Goal: Task Accomplishment & Management: Manage account settings

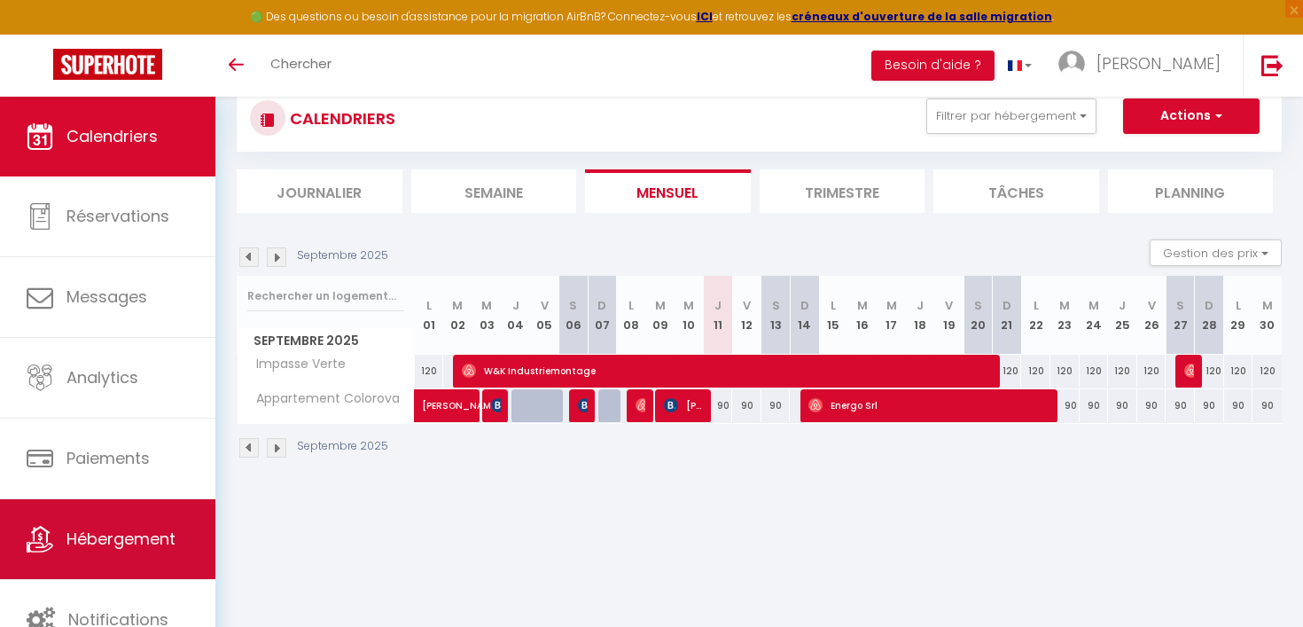
scroll to position [91, 0]
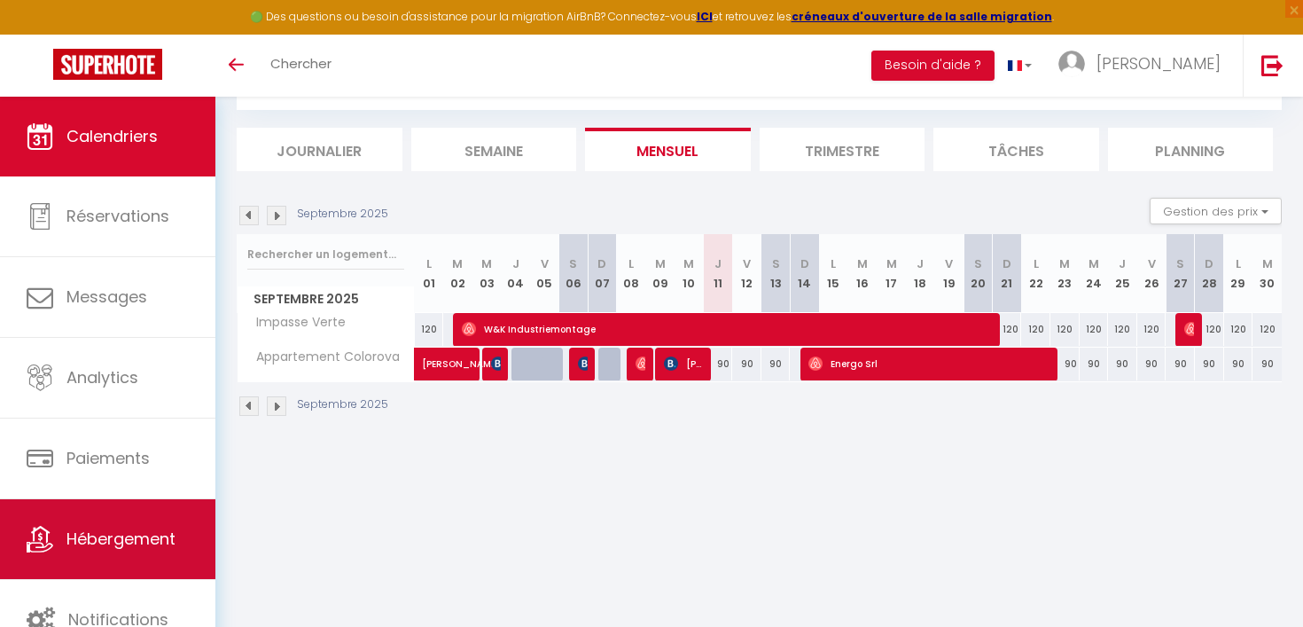
click at [106, 535] on span "Hébergement" at bounding box center [120, 539] width 109 height 22
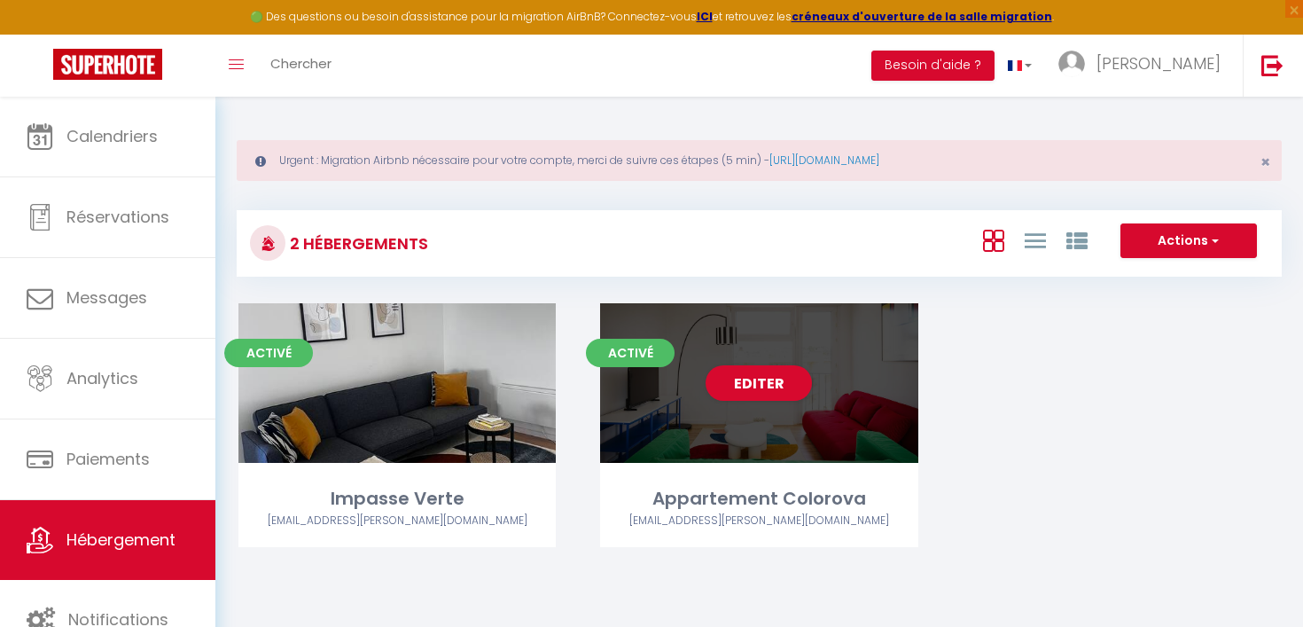
click at [774, 422] on div "Editer" at bounding box center [758, 383] width 317 height 160
select select "3"
select select "2"
select select "1"
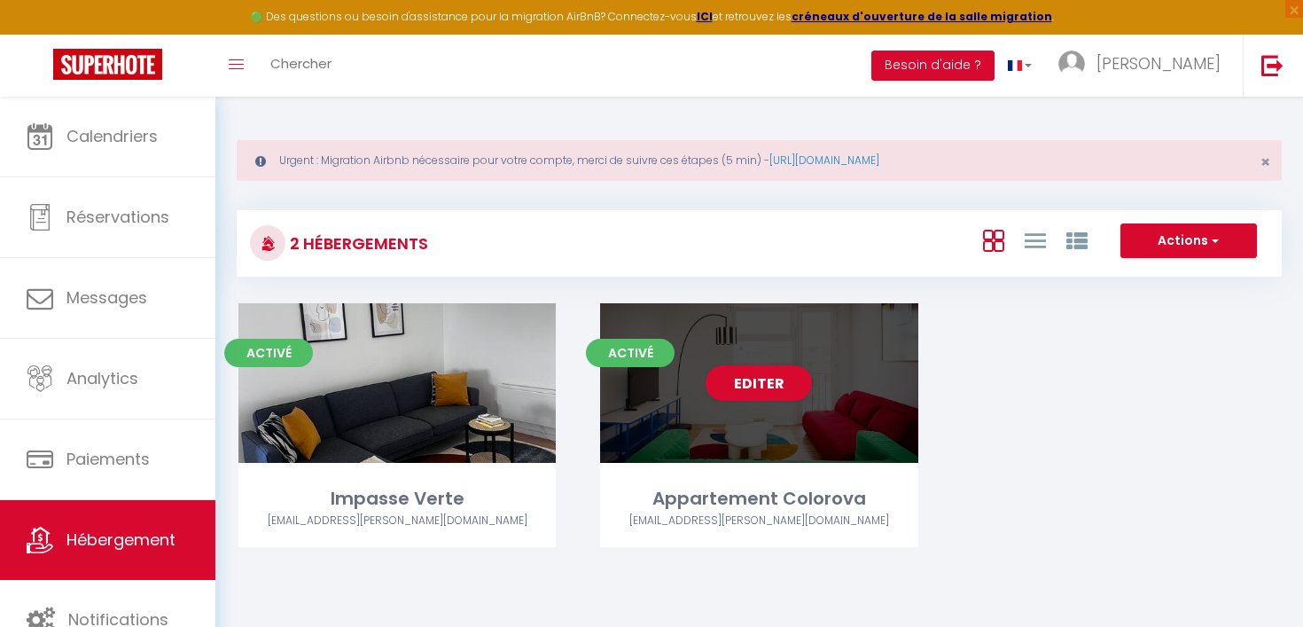
select select "28"
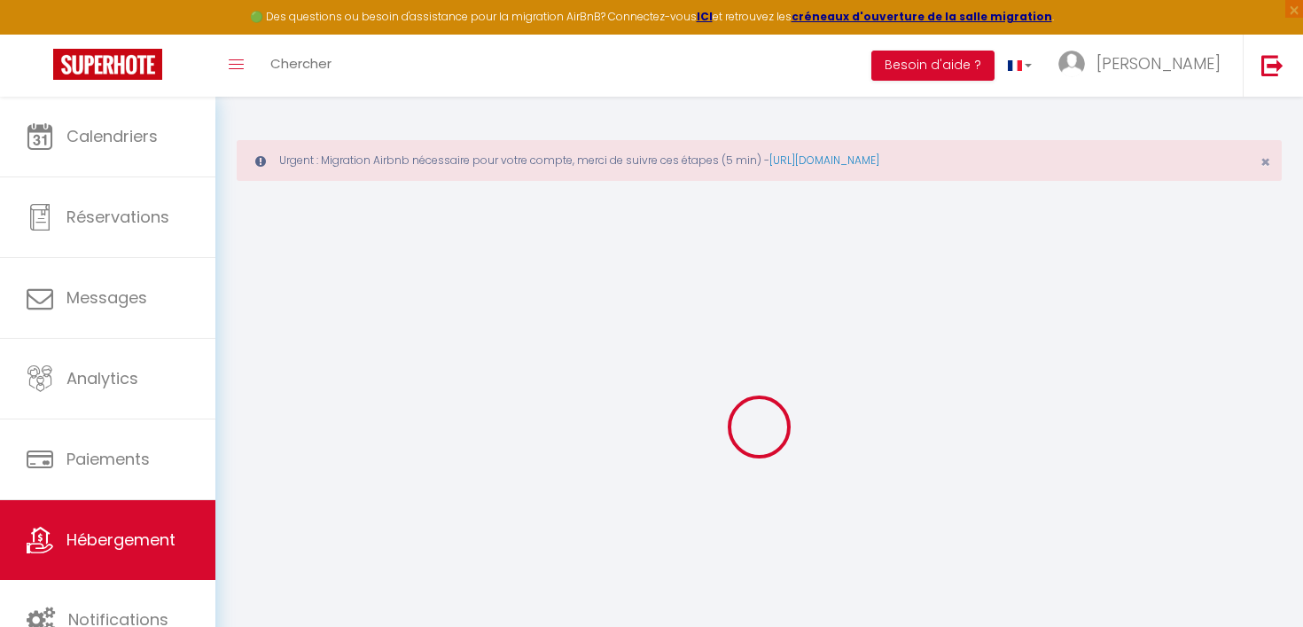
select select
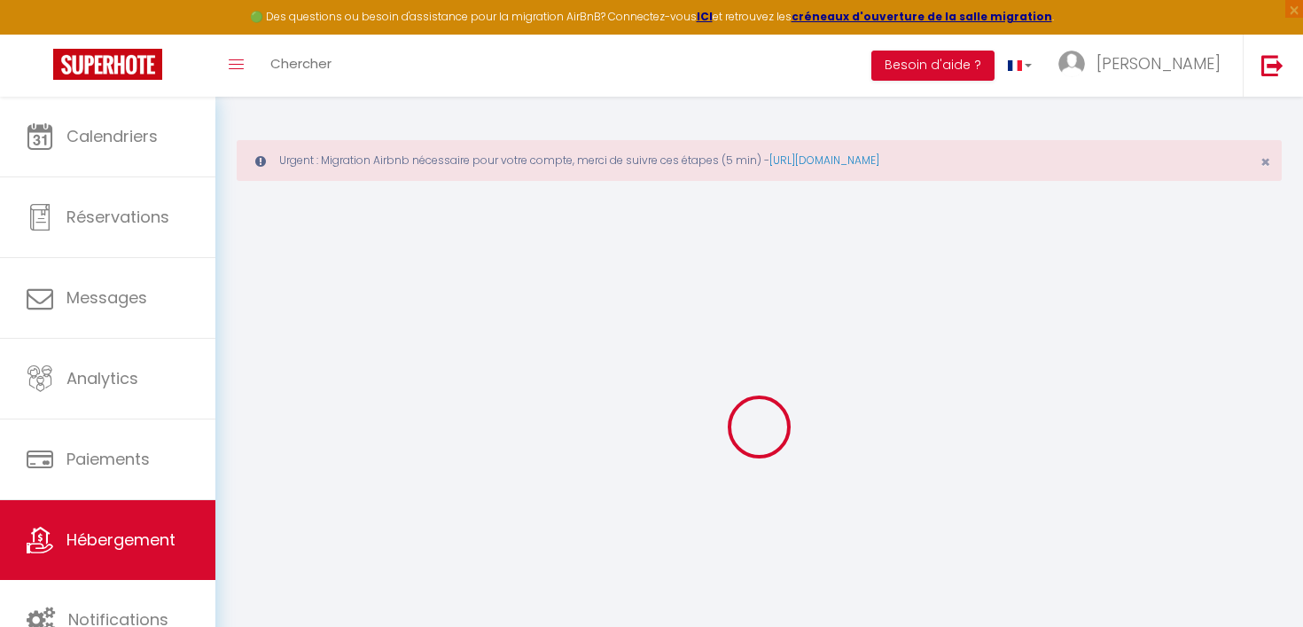
select select
checkbox input "false"
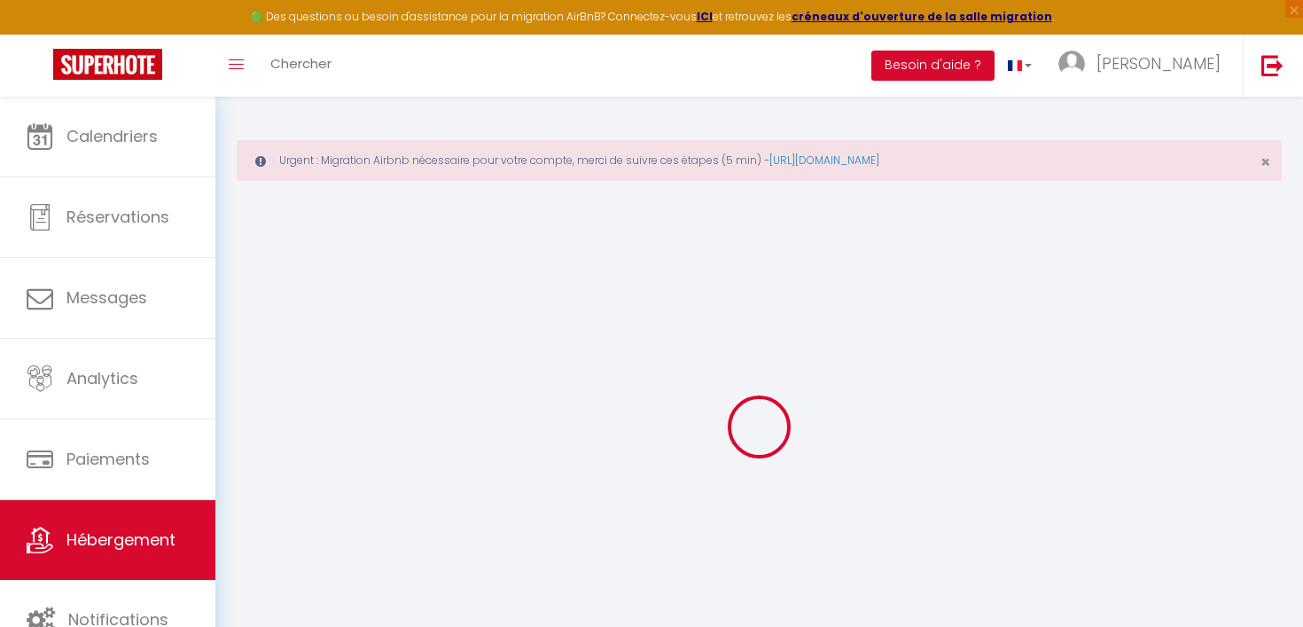
select select
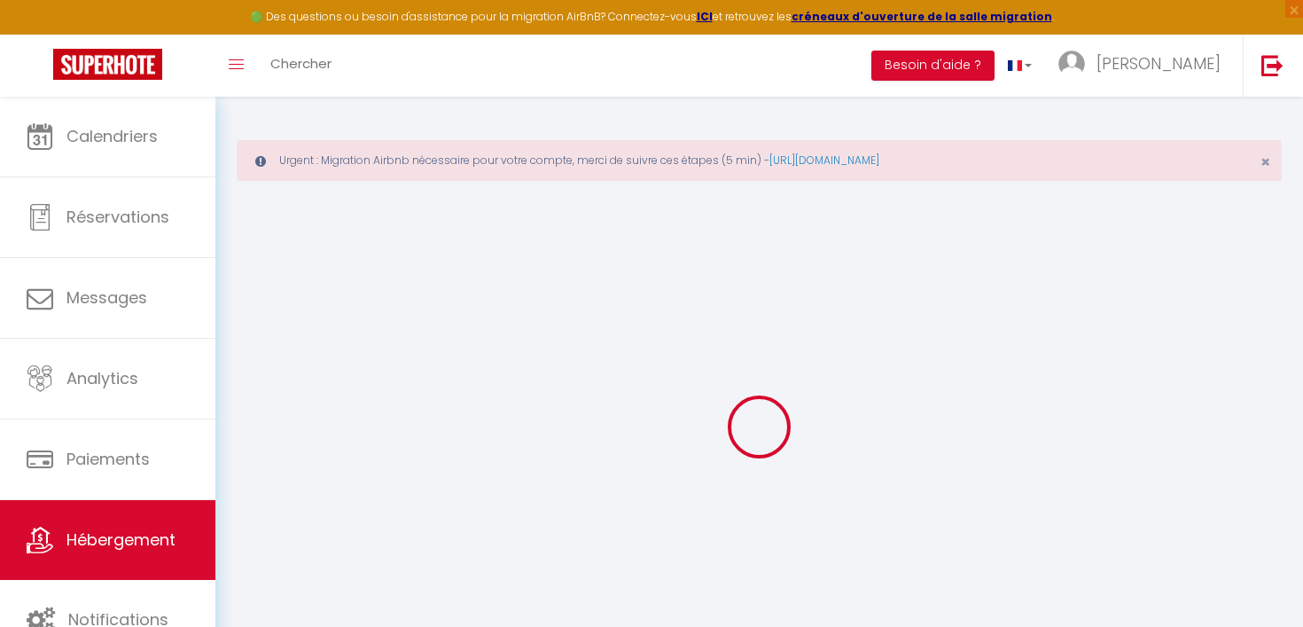
select select
checkbox input "false"
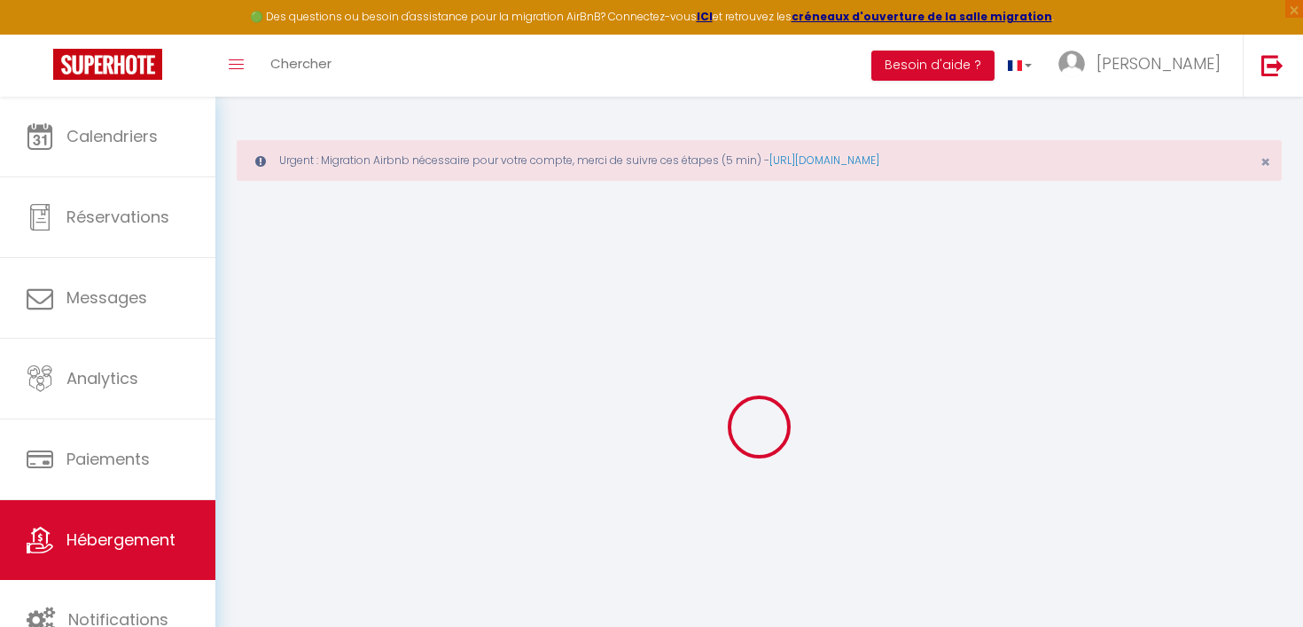
checkbox input "false"
select select
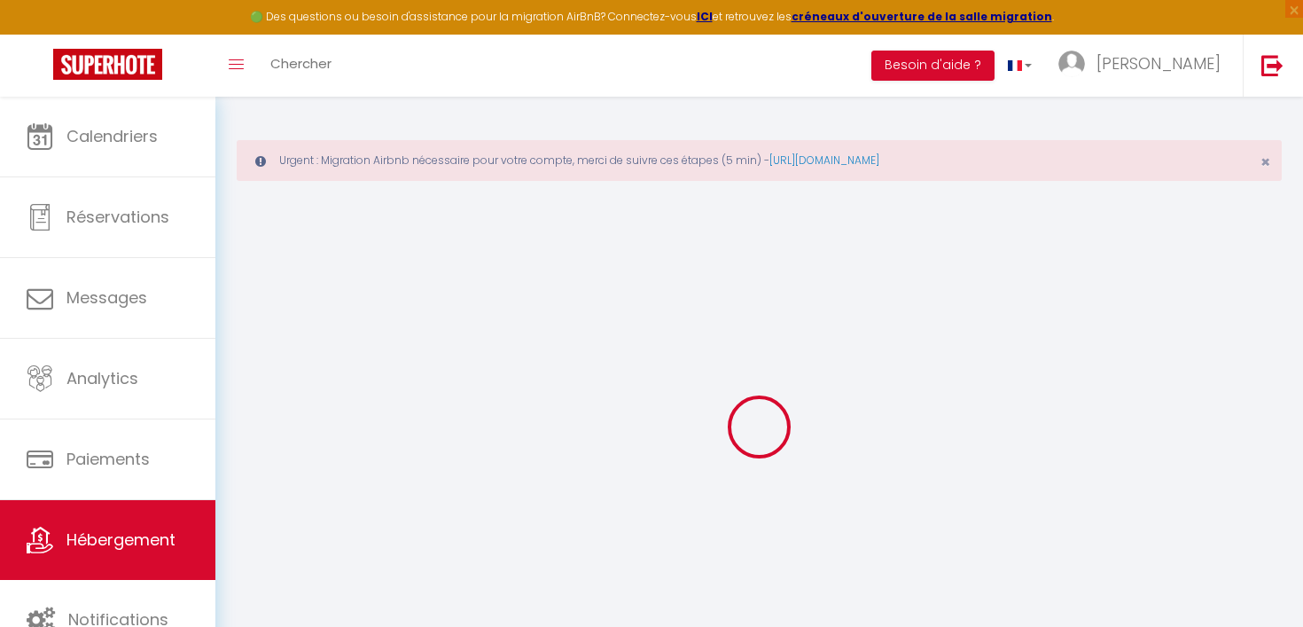
select select
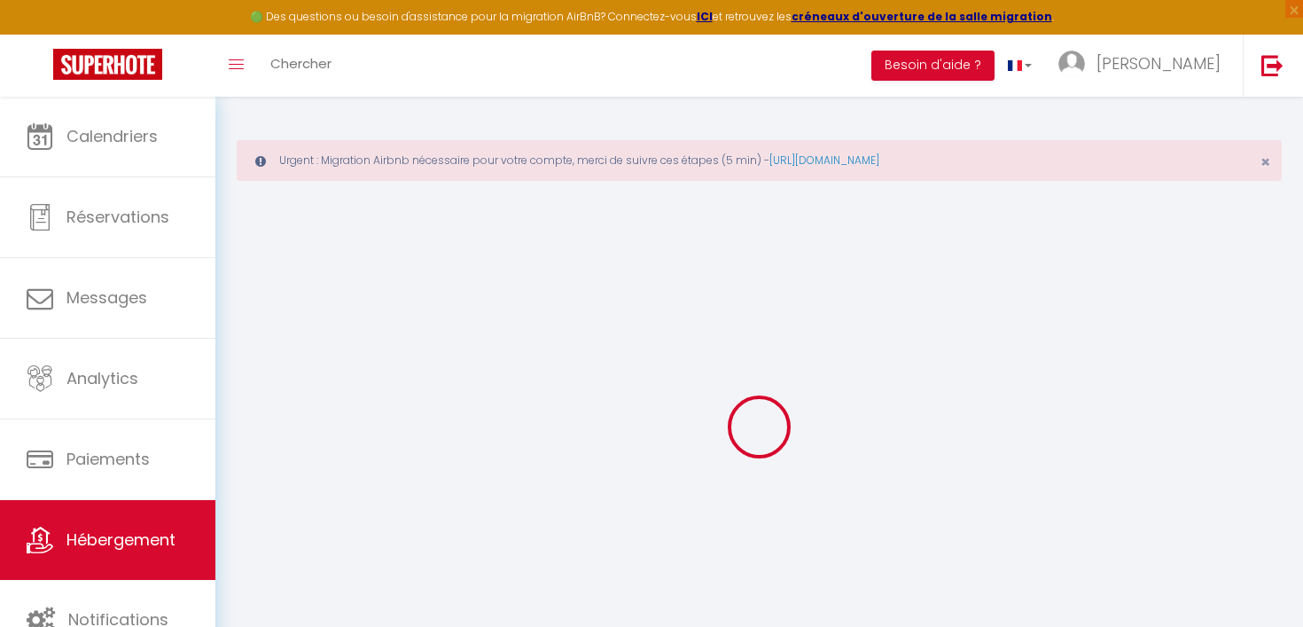
checkbox input "false"
select select
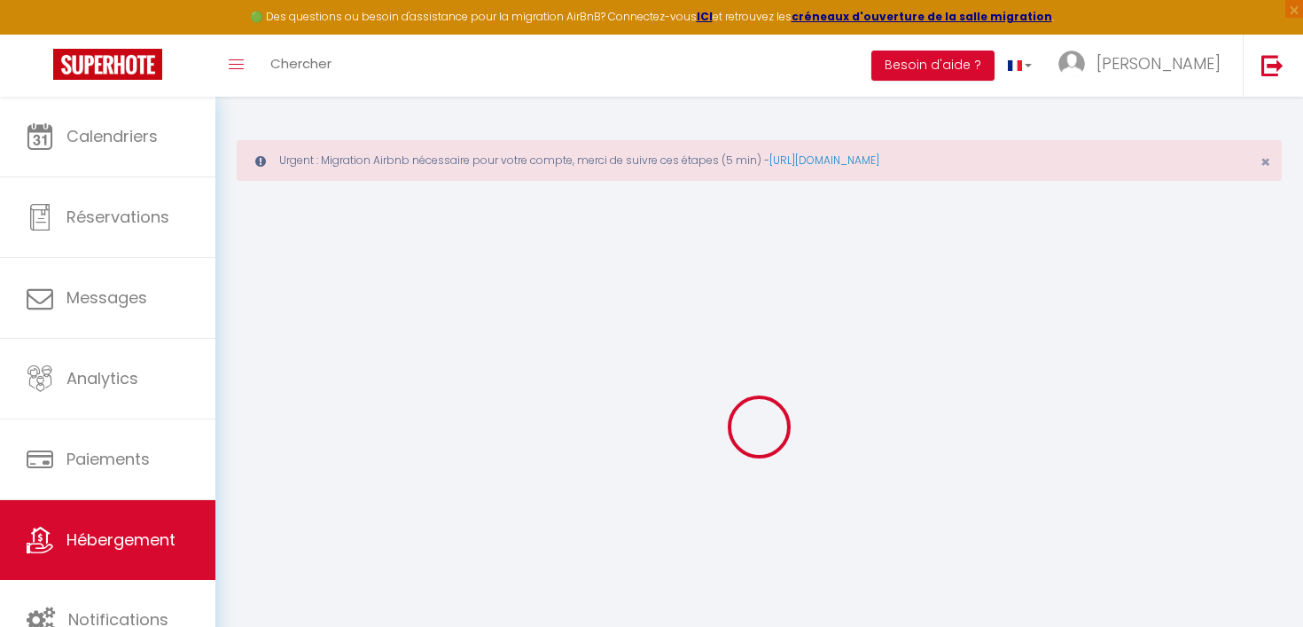
select select
type input "Appartement Colorova"
type input "[PERSON_NAME]"
select select "6"
select select "3"
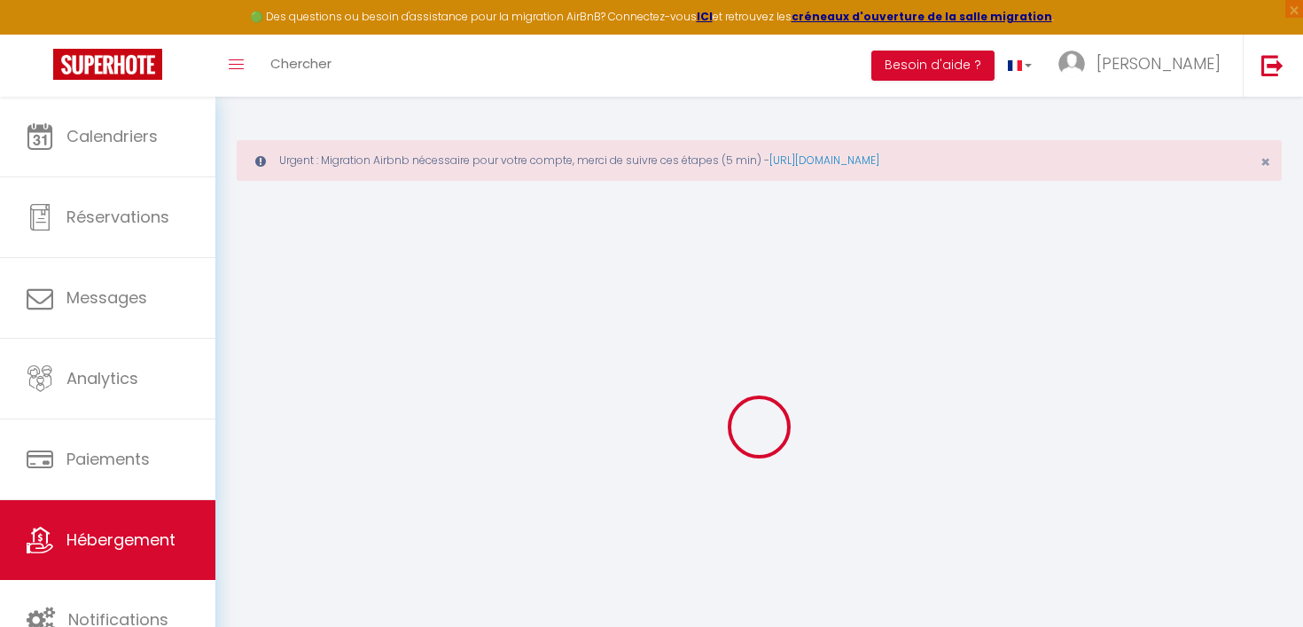
type input "90"
type input "40"
select select
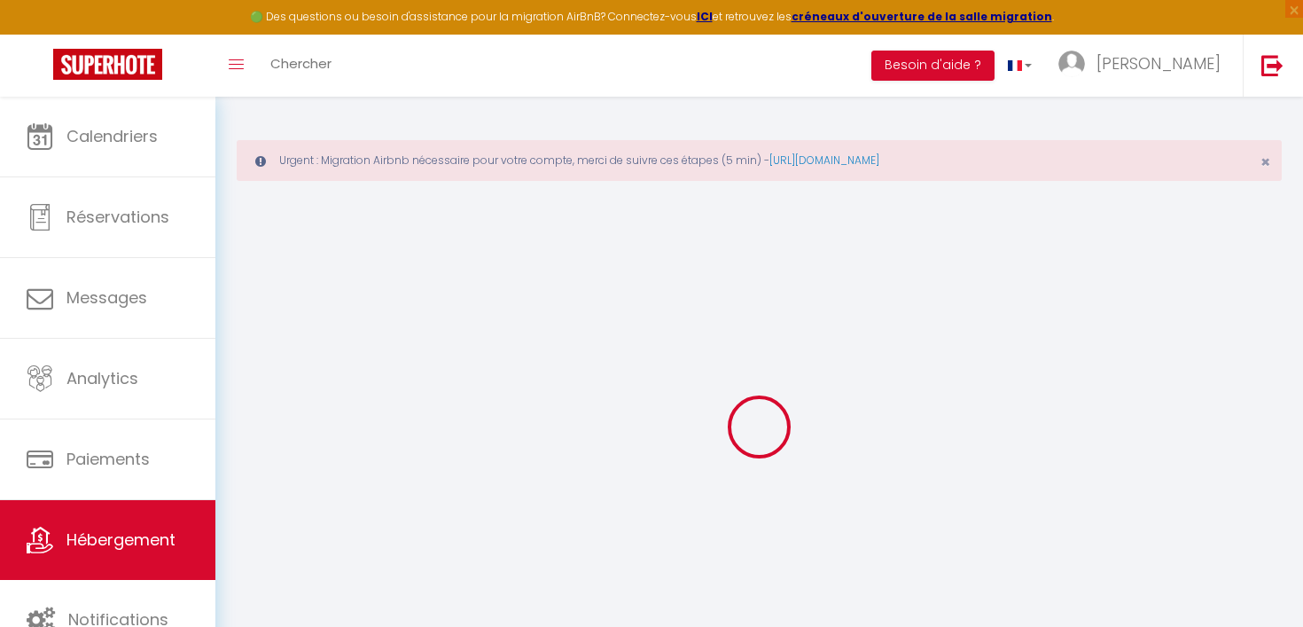
select select
type input "[STREET_ADDRESS] dim"
type input "02100"
type input "[GEOGRAPHIC_DATA]"
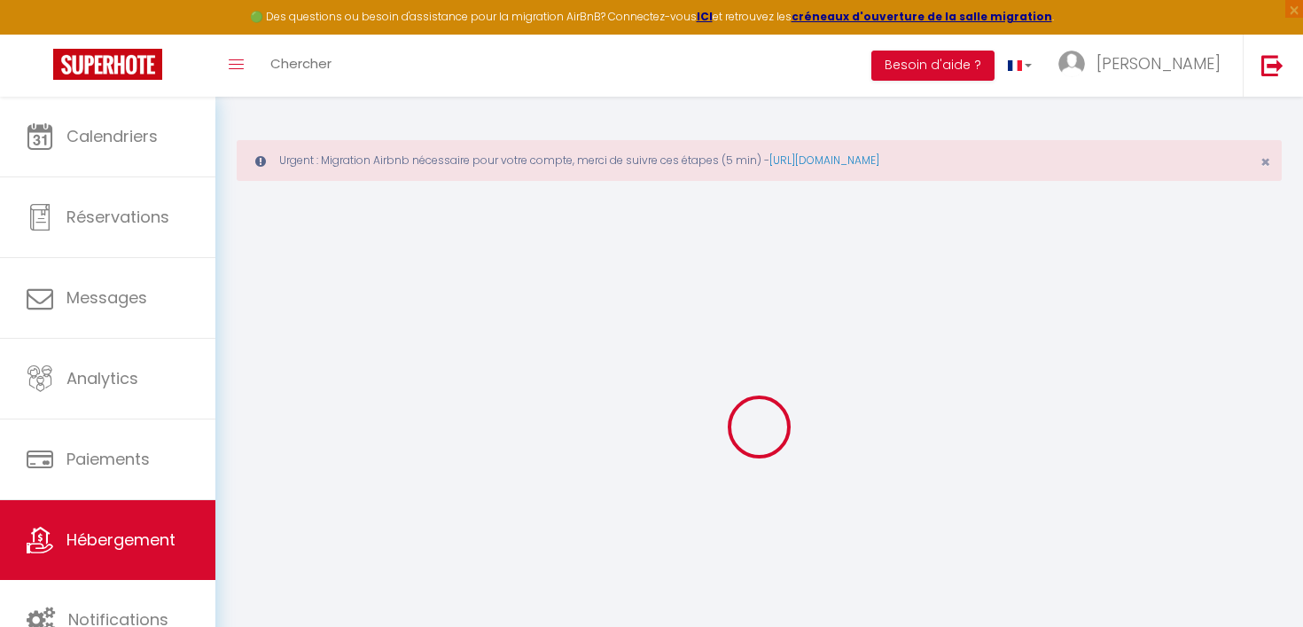
type input "[EMAIL_ADDRESS][PERSON_NAME][DOMAIN_NAME]"
select select
checkbox input "false"
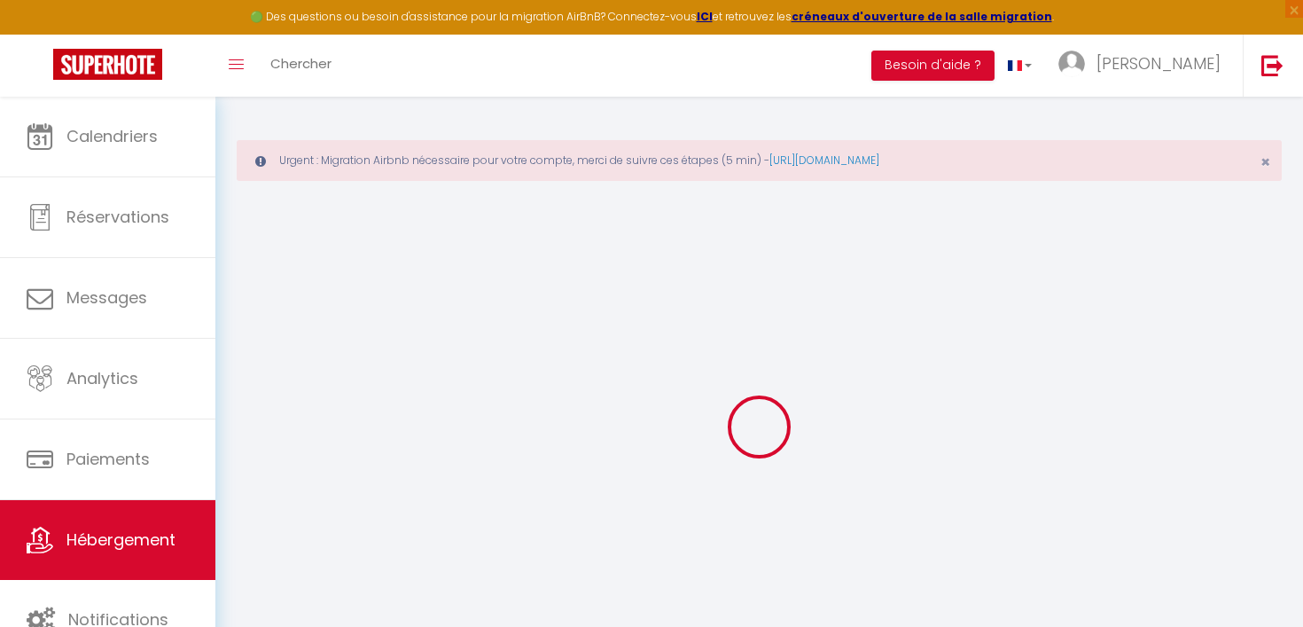
checkbox input "false"
type input "0"
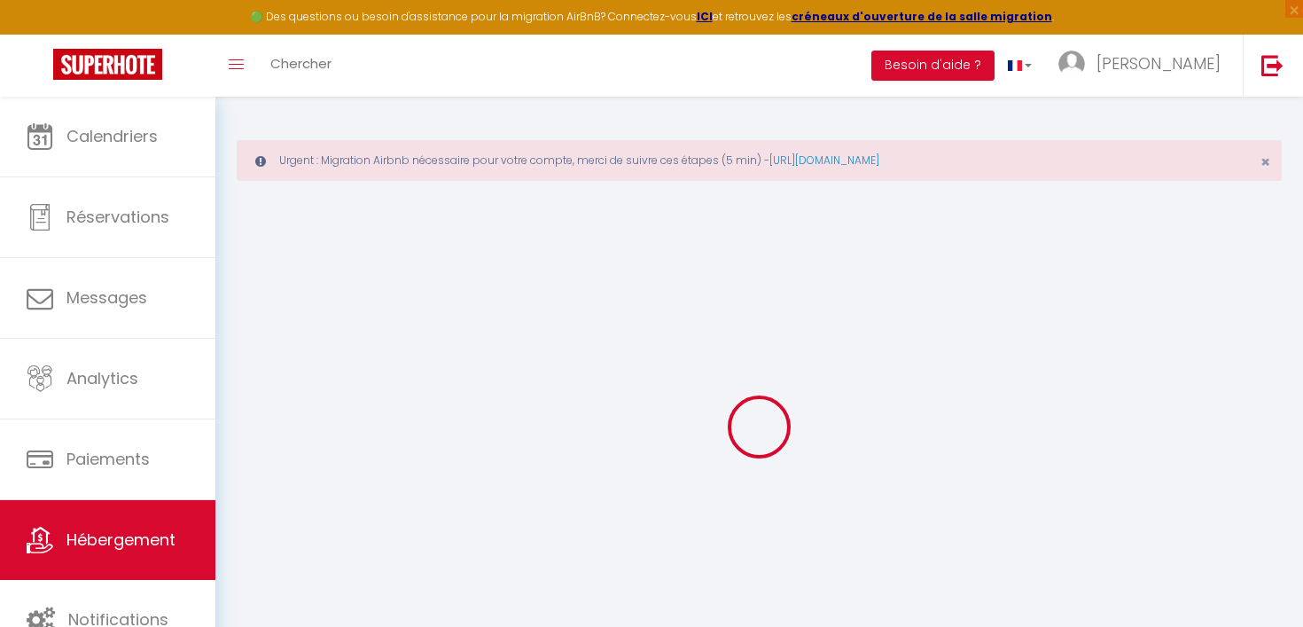
select select
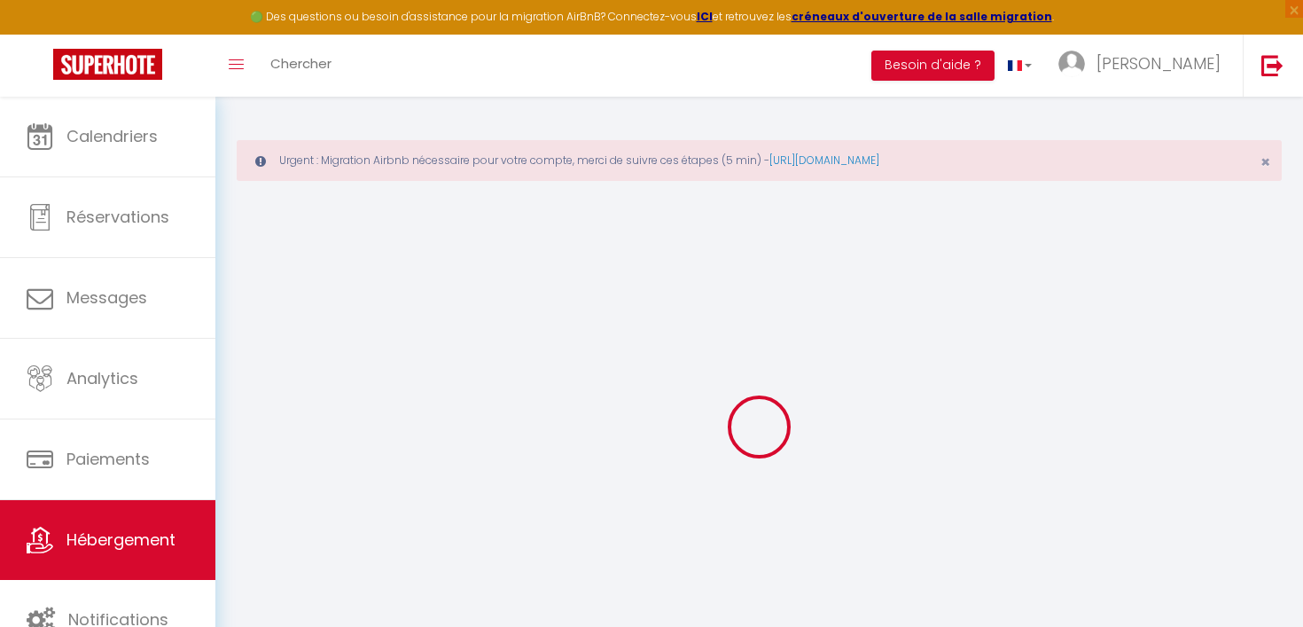
select select
checkbox input "false"
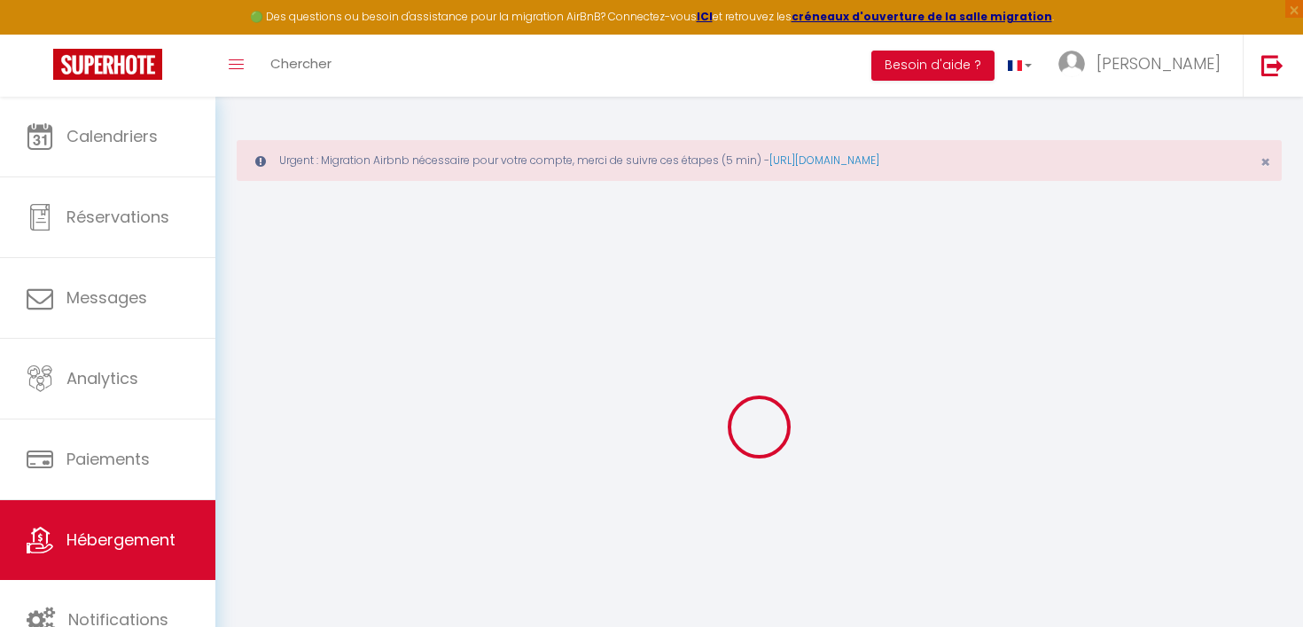
select select
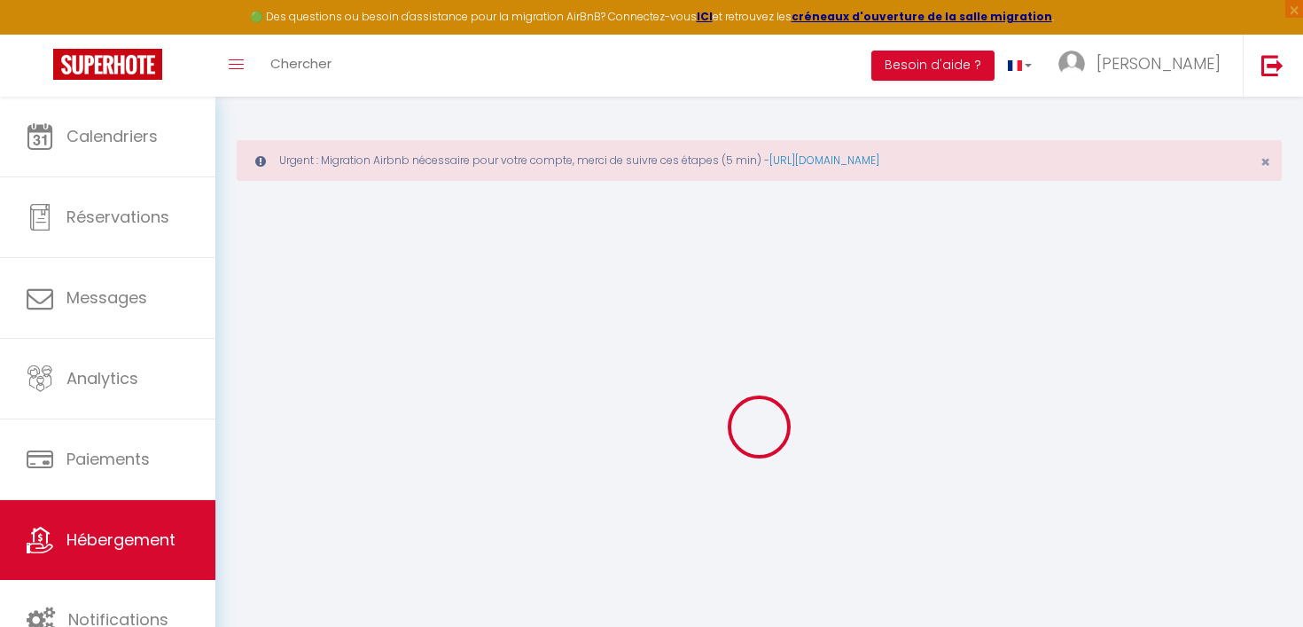
select select
checkbox input "false"
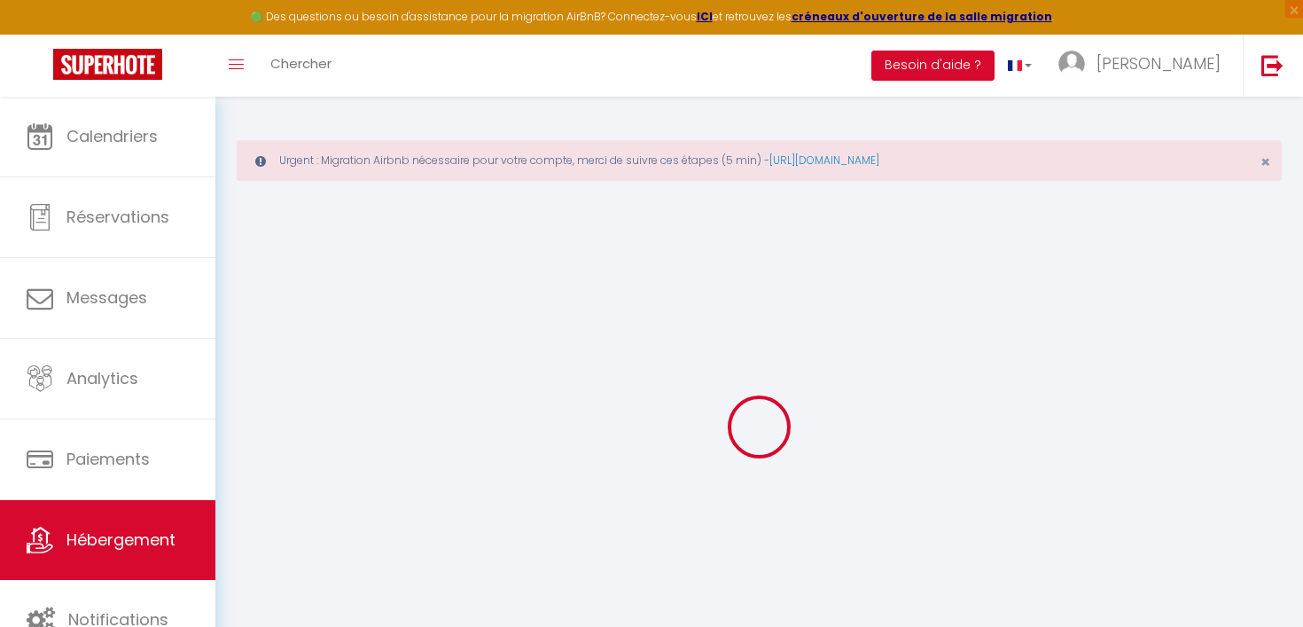
select select
checkbox input "false"
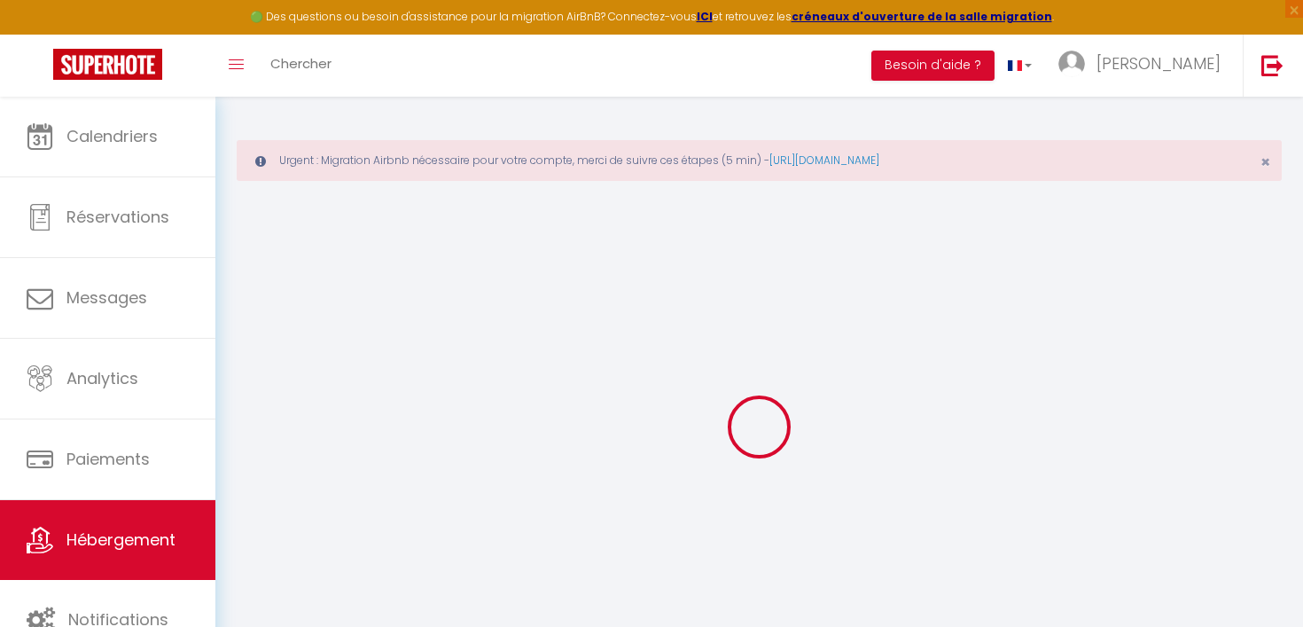
select select
checkbox input "false"
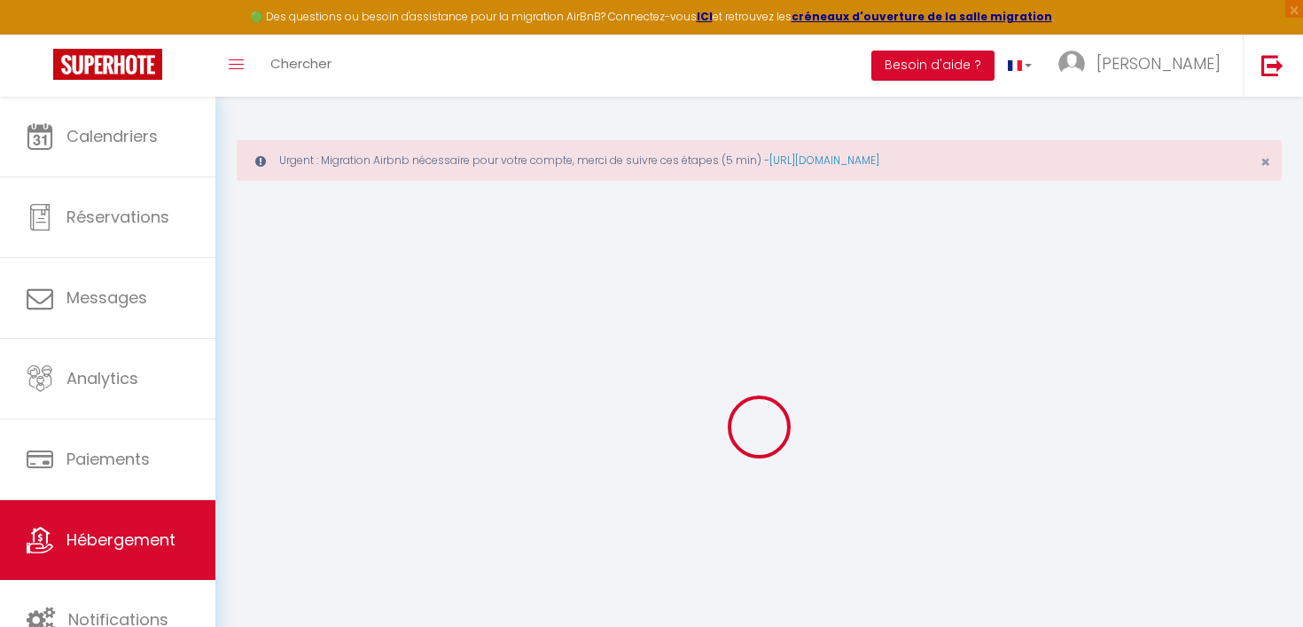
select select
checkbox input "false"
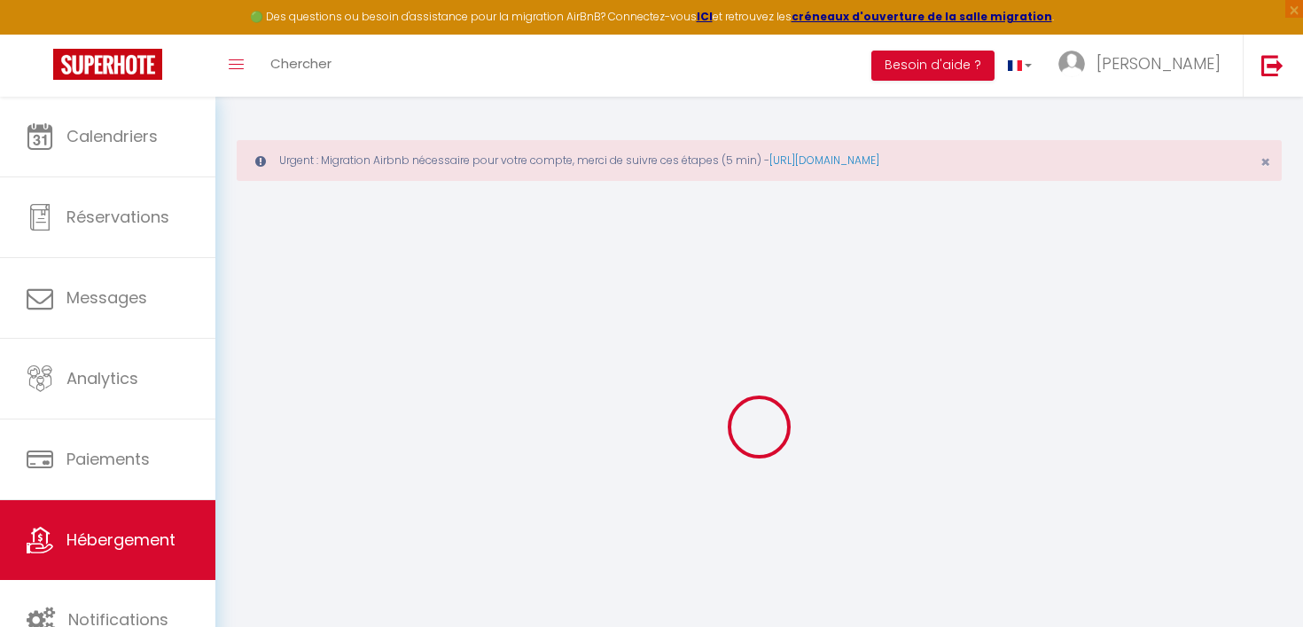
checkbox input "false"
select select
checkbox input "false"
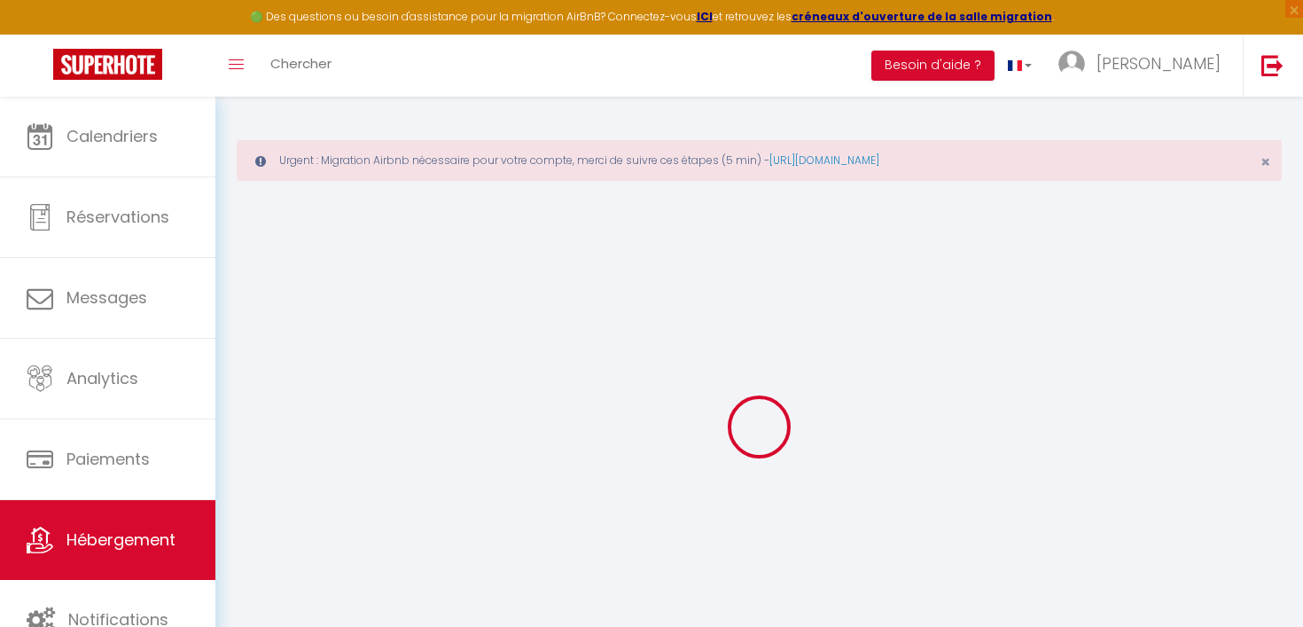
checkbox input "false"
select select "7791-1457753077645875895"
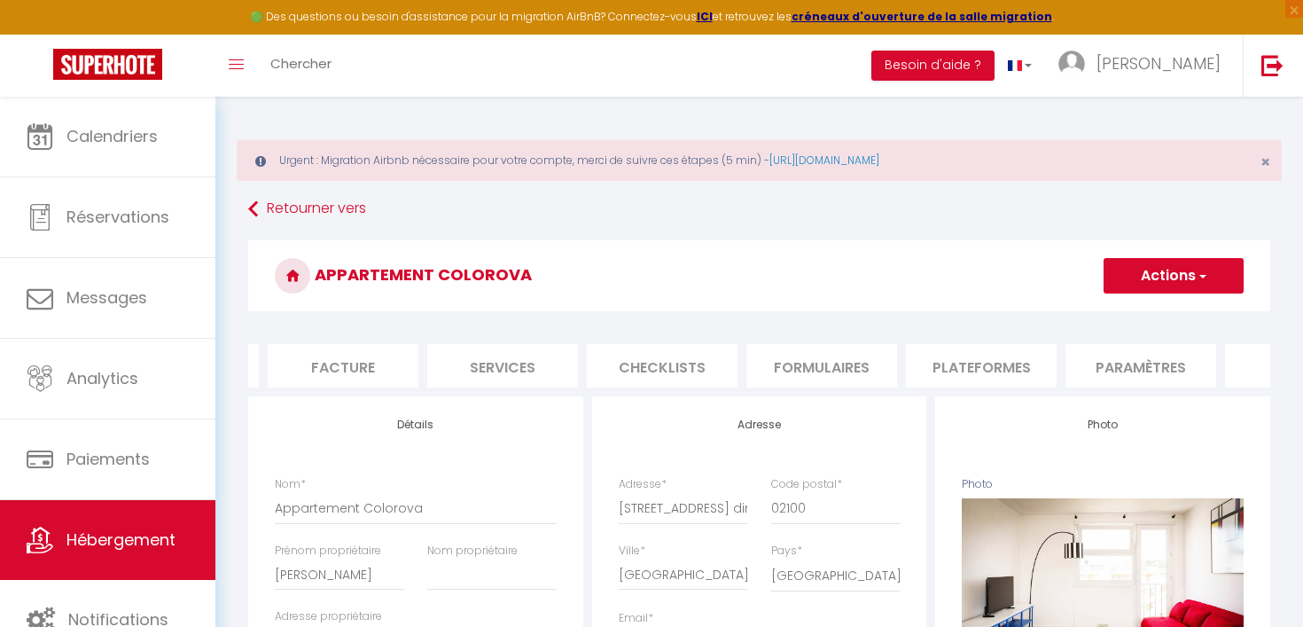
scroll to position [0, 338]
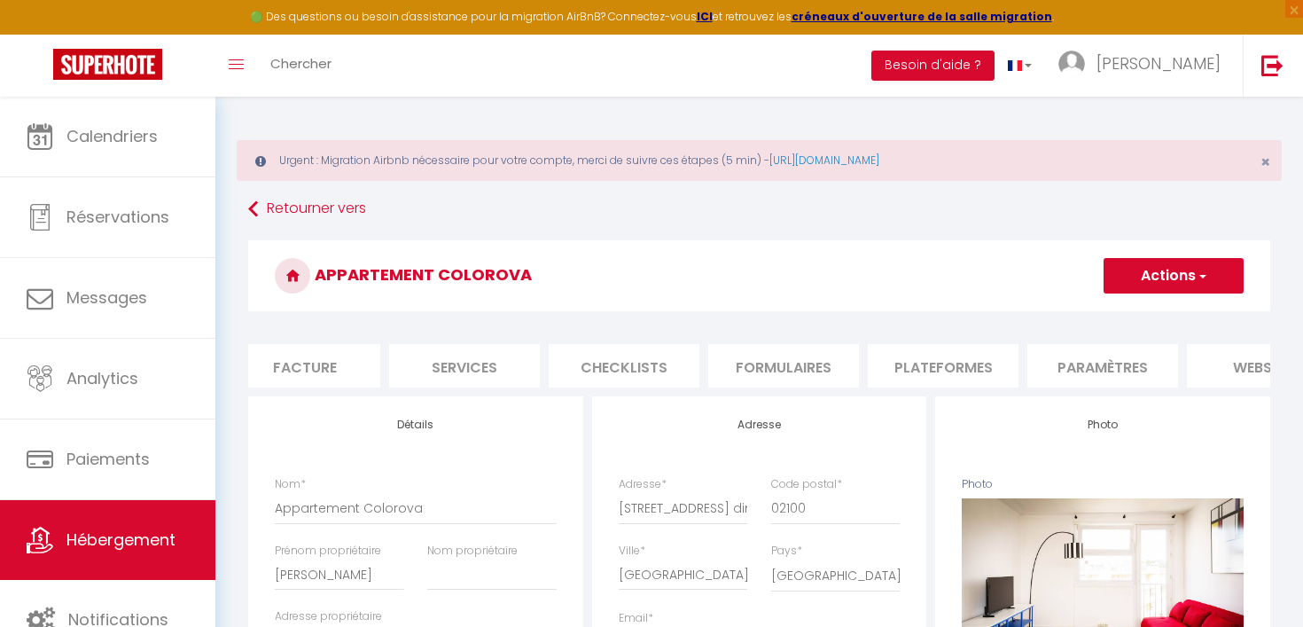
click at [932, 359] on li "Plateformes" at bounding box center [943, 365] width 151 height 43
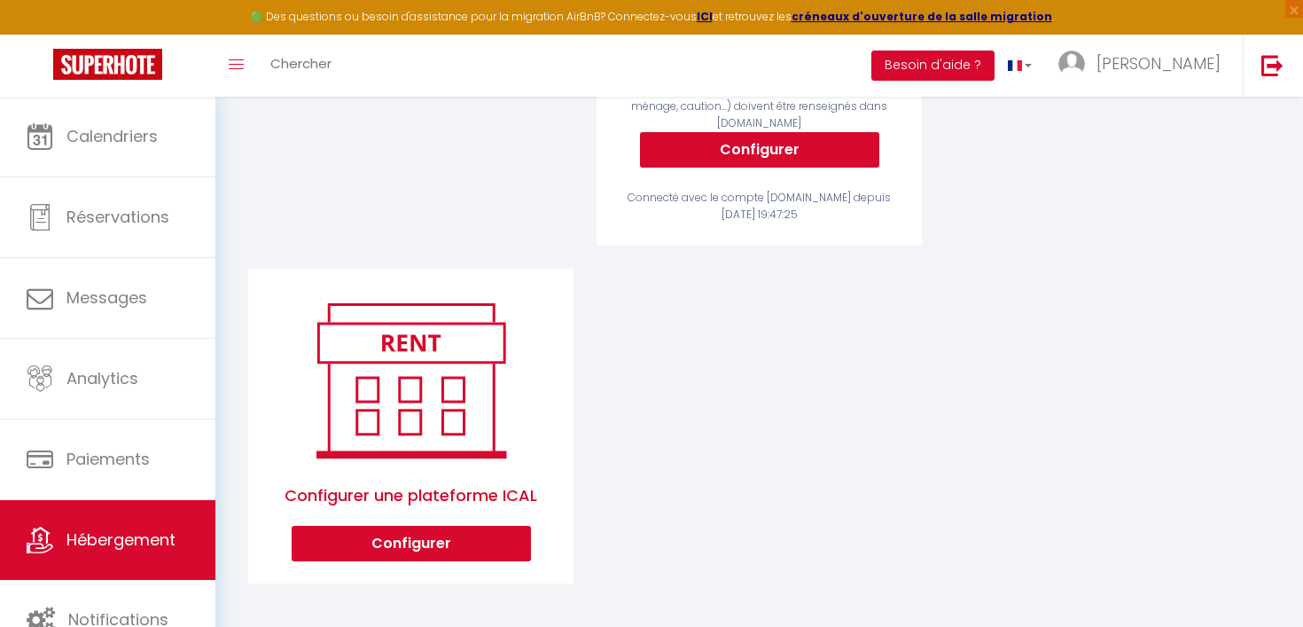
scroll to position [590, 0]
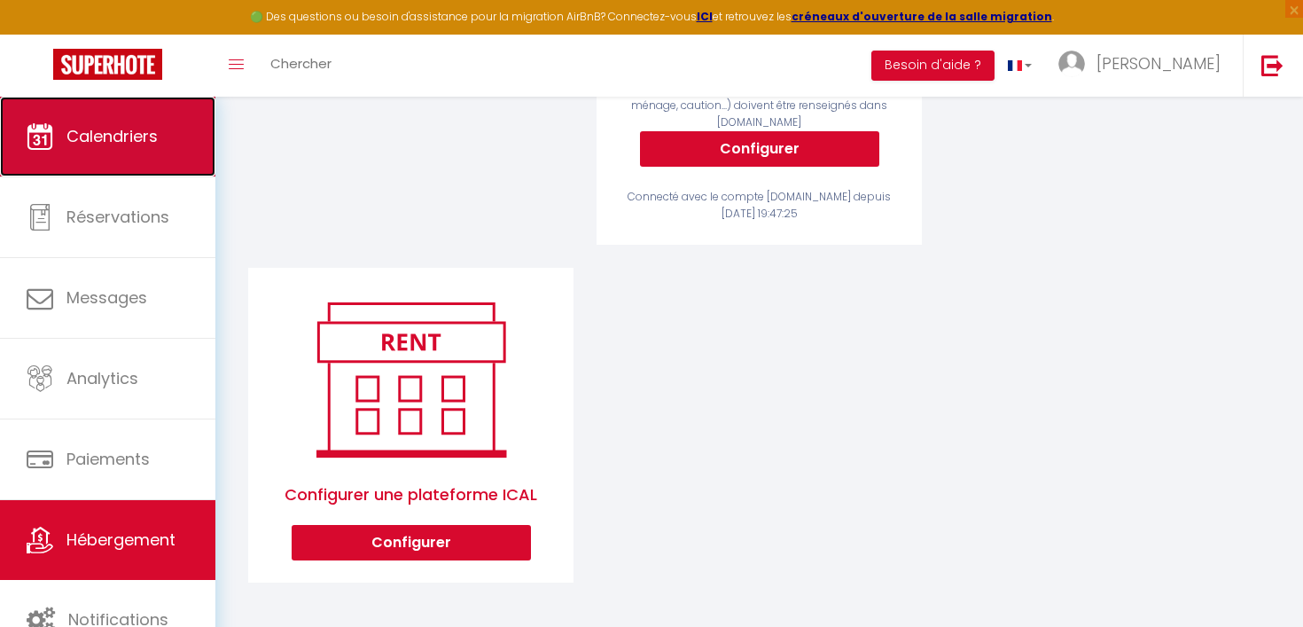
click at [152, 152] on link "Calendriers" at bounding box center [107, 137] width 215 height 80
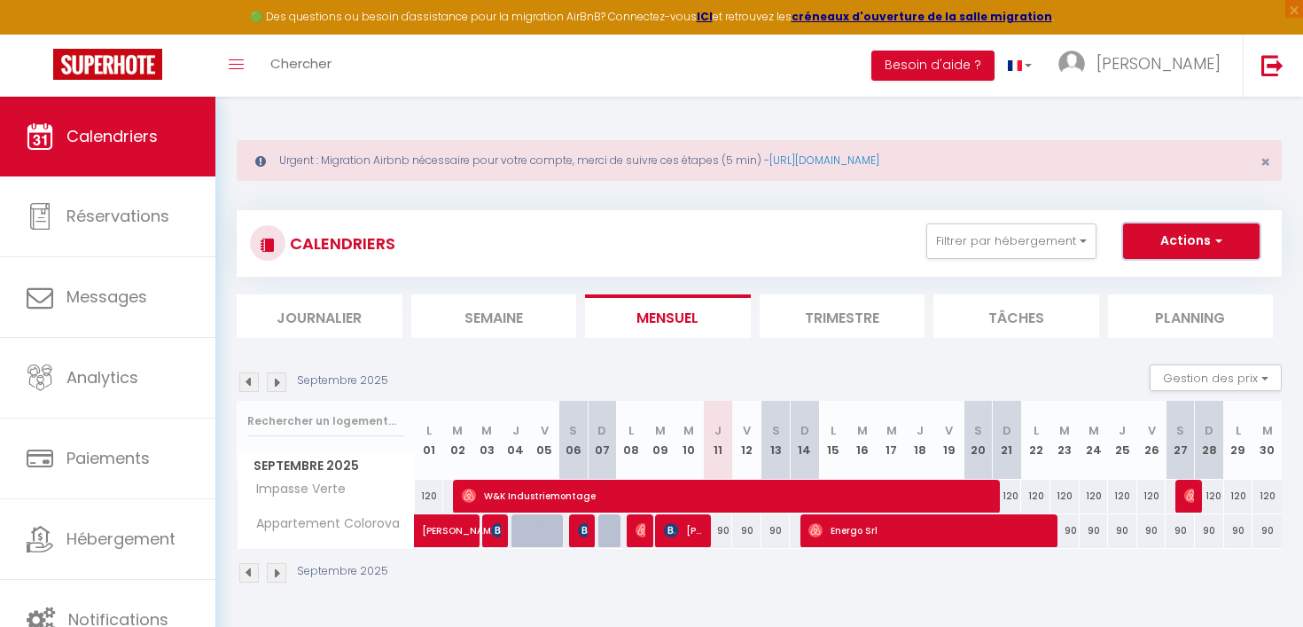
click at [1203, 249] on button "Actions" at bounding box center [1191, 240] width 137 height 35
click at [1203, 169] on div "Urgent : Migration Airbnb nécessaire pour votre compte, merci de suivre ces éta…" at bounding box center [759, 160] width 1045 height 41
click at [1237, 379] on button "Gestion des prix" at bounding box center [1216, 377] width 132 height 27
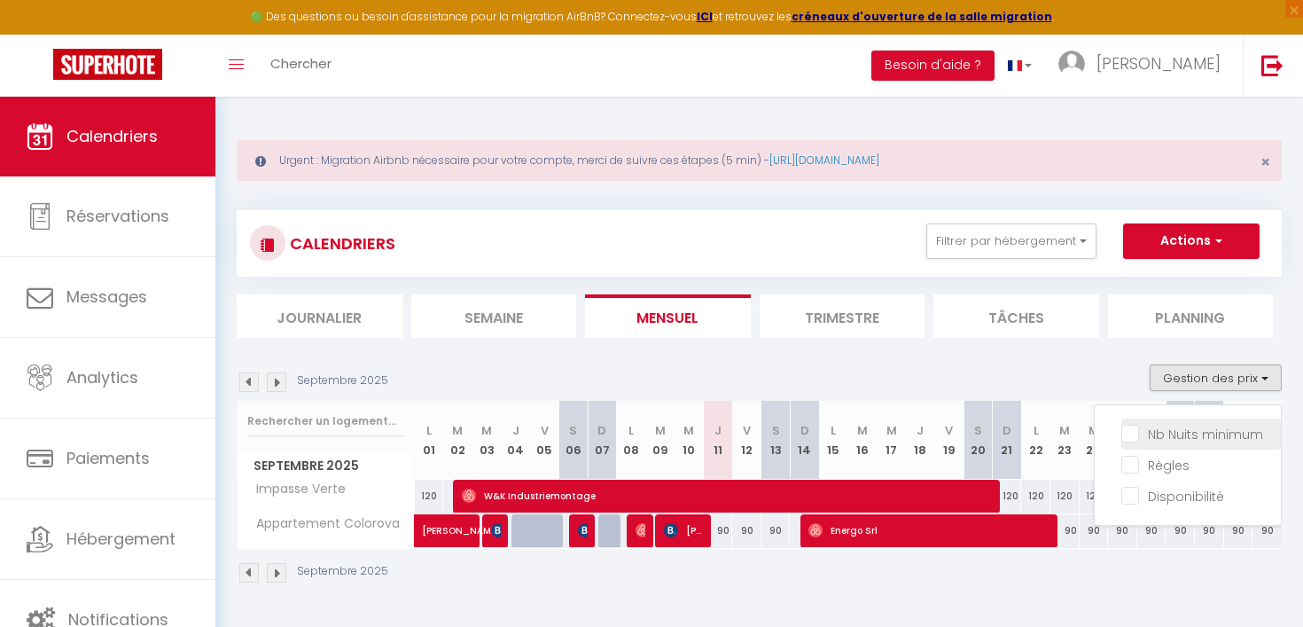
click at [1133, 435] on input "Nb Nuits minimum" at bounding box center [1202, 433] width 160 height 18
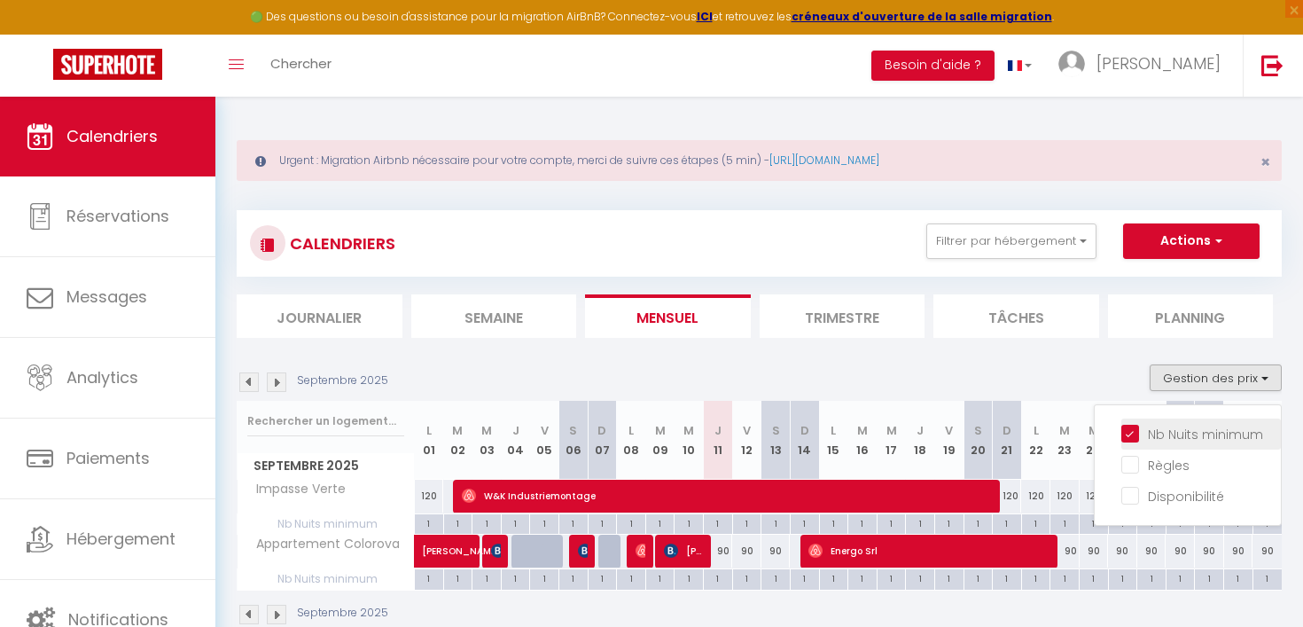
click at [1133, 435] on input "Nb Nuits minimum" at bounding box center [1202, 433] width 160 height 18
checkbox input "false"
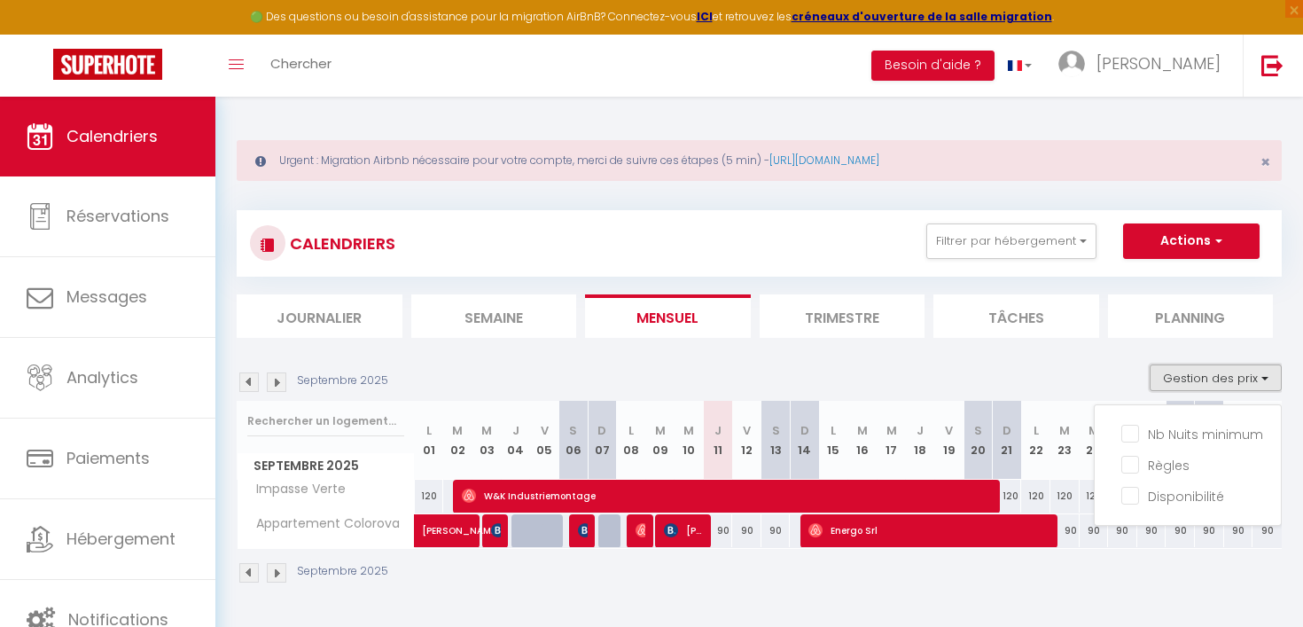
click at [1247, 380] on button "Gestion des prix" at bounding box center [1216, 377] width 132 height 27
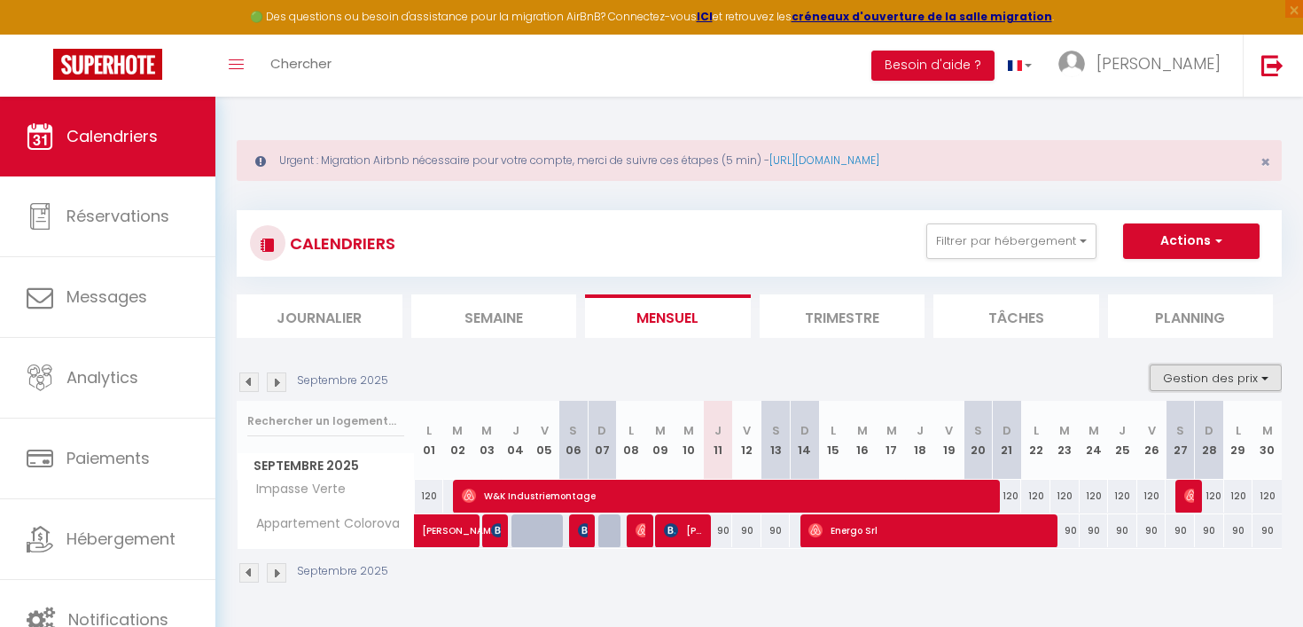
click at [1247, 380] on button "Gestion des prix" at bounding box center [1216, 377] width 132 height 27
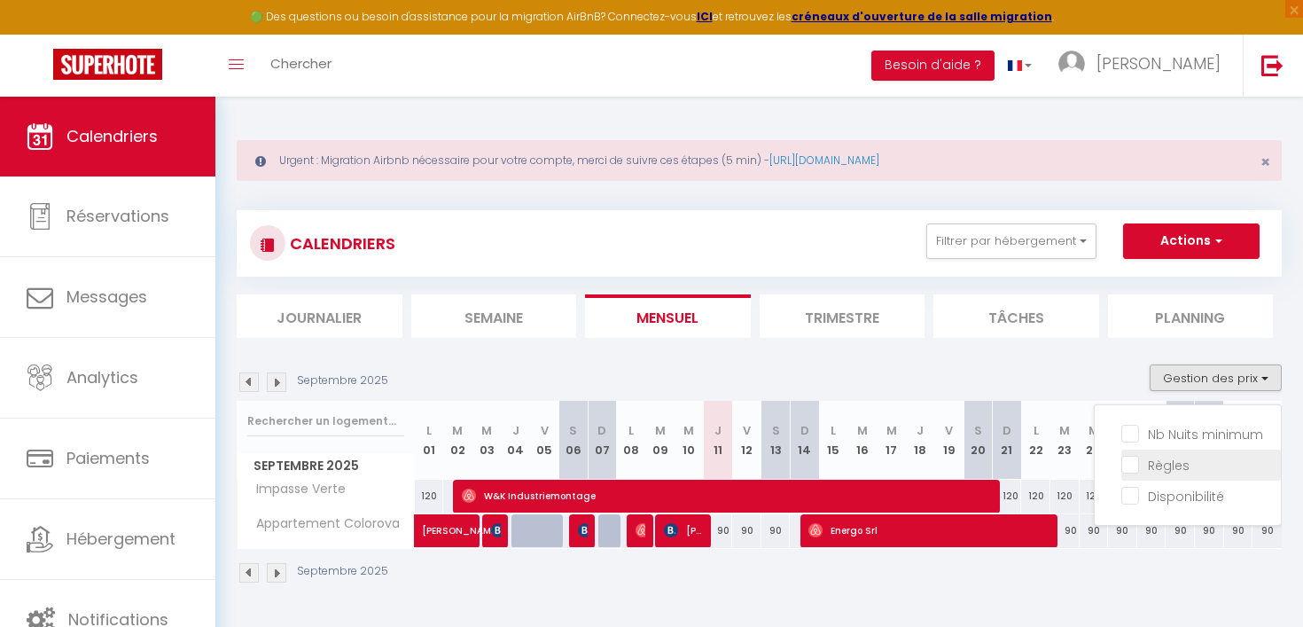
click at [1137, 465] on input "Règles" at bounding box center [1202, 464] width 160 height 18
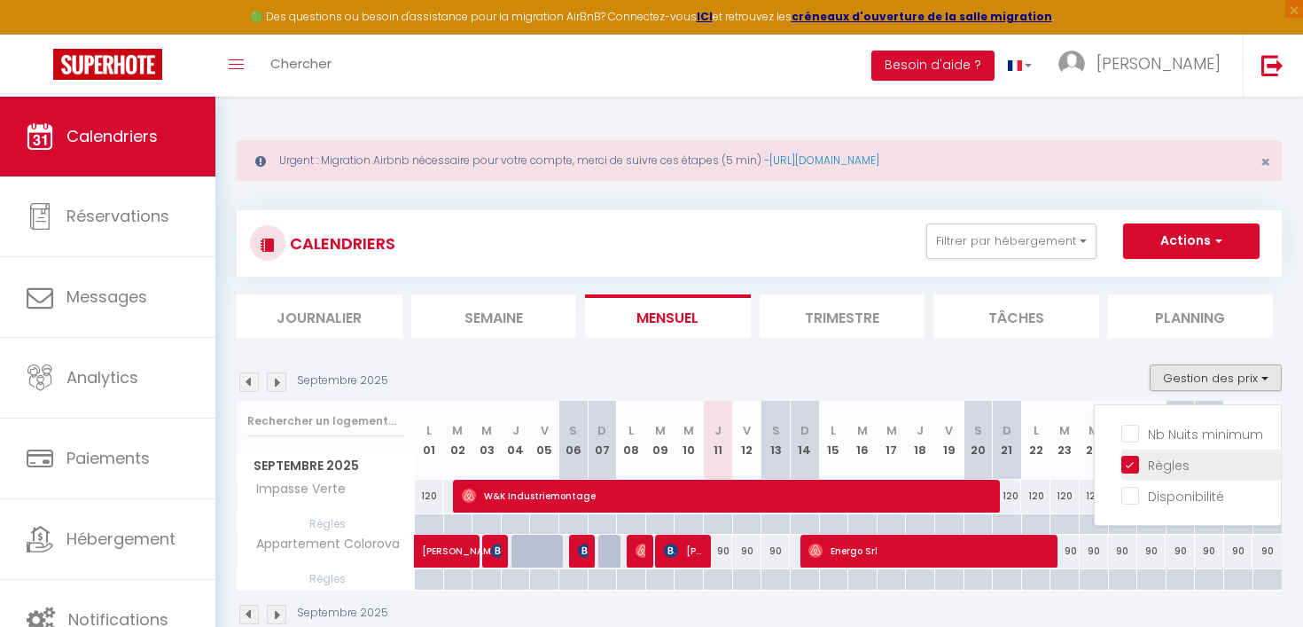
click at [1125, 464] on input "Règles" at bounding box center [1202, 464] width 160 height 18
checkbox input "false"
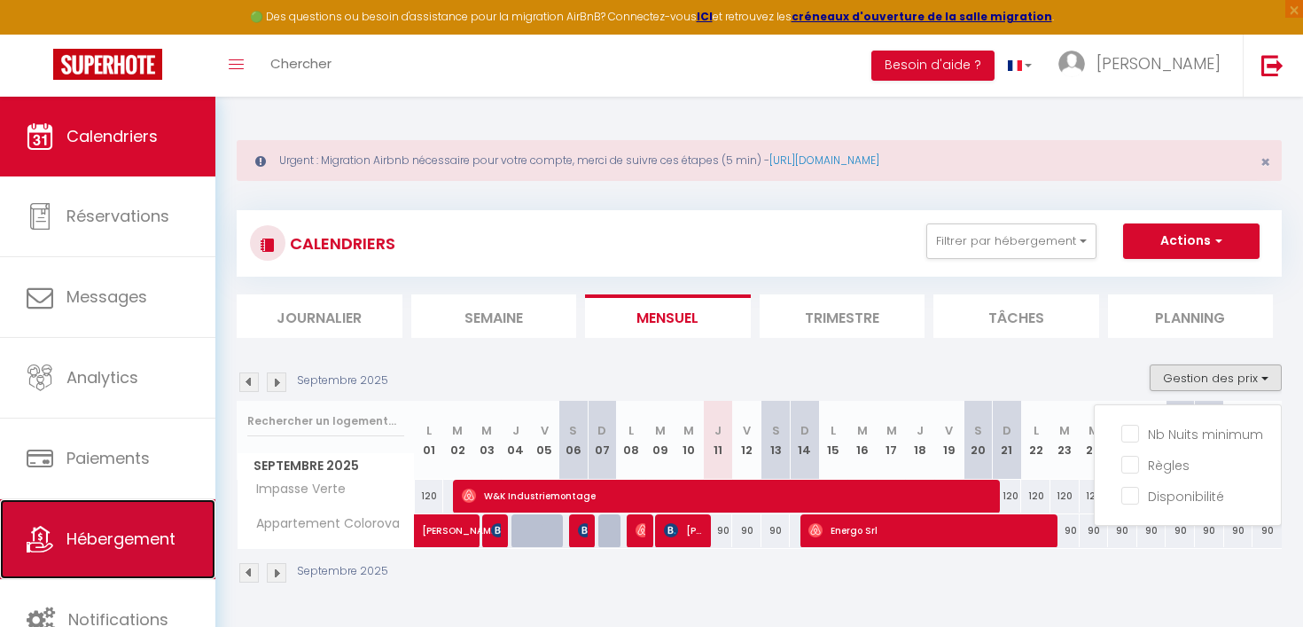
click at [66, 559] on link "Hébergement" at bounding box center [107, 539] width 215 height 80
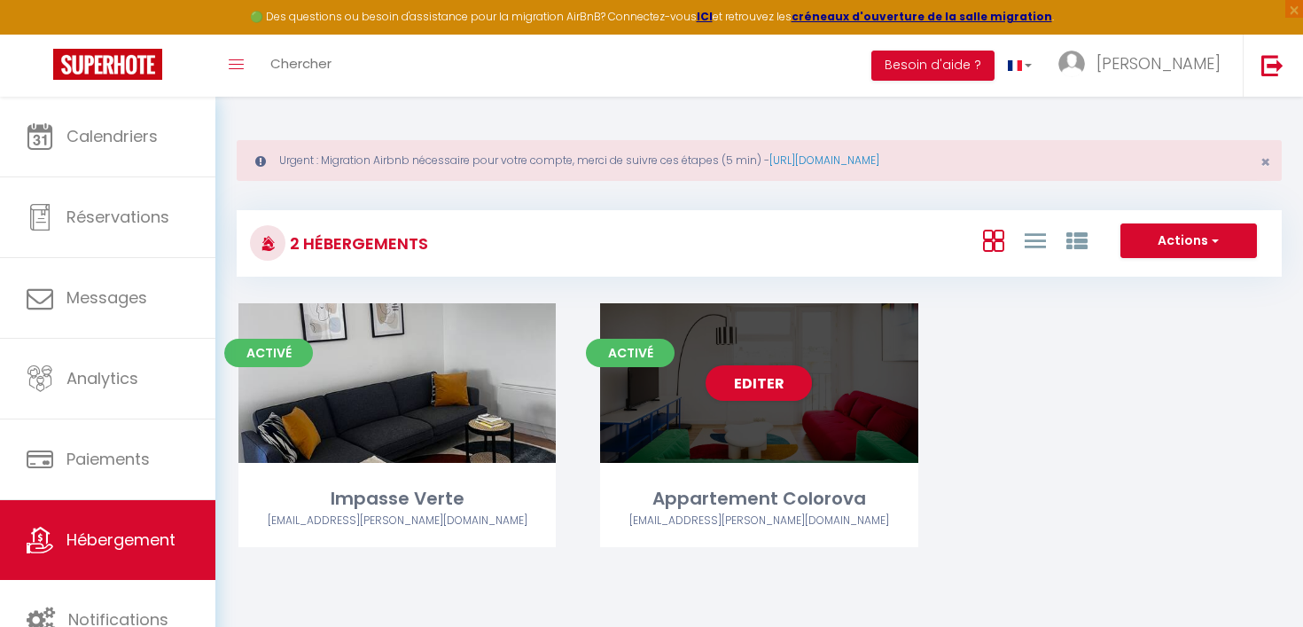
click at [758, 426] on div "Editer" at bounding box center [758, 383] width 317 height 160
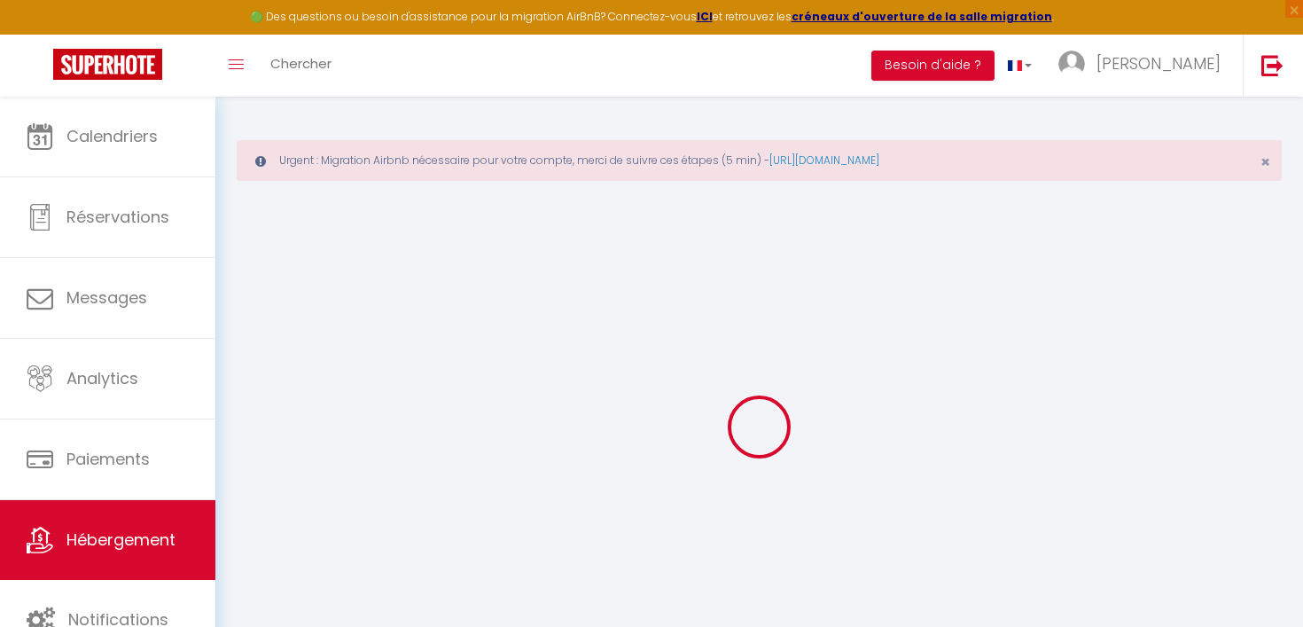
select select
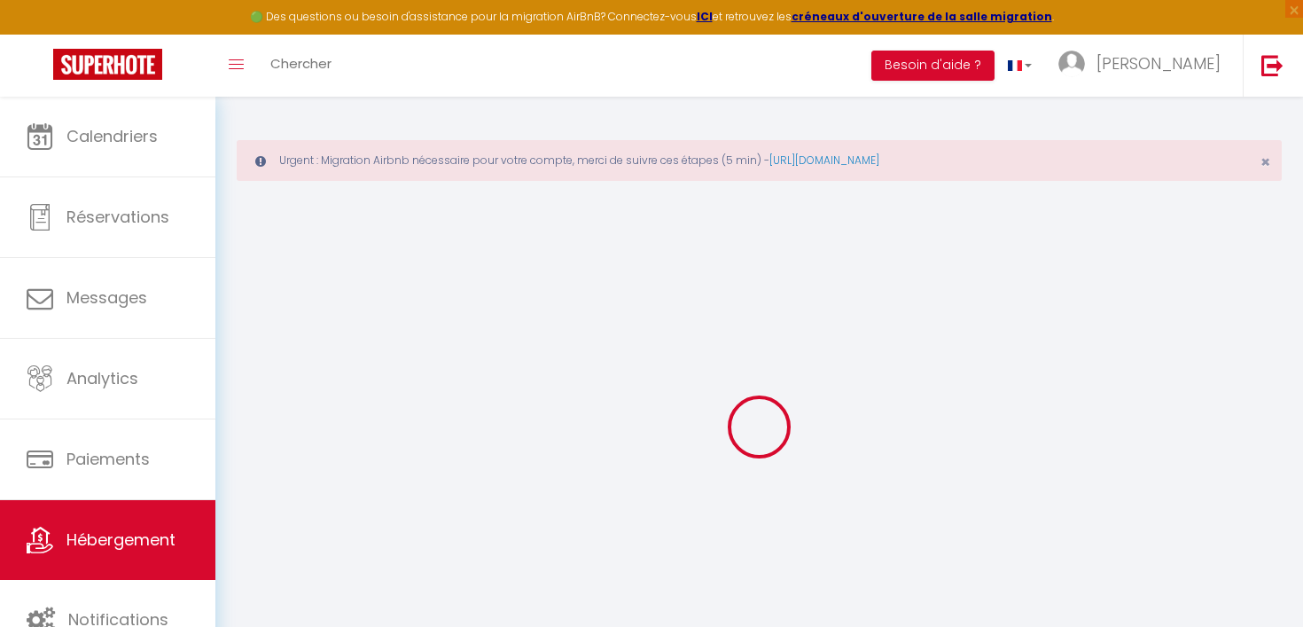
select select
checkbox input "false"
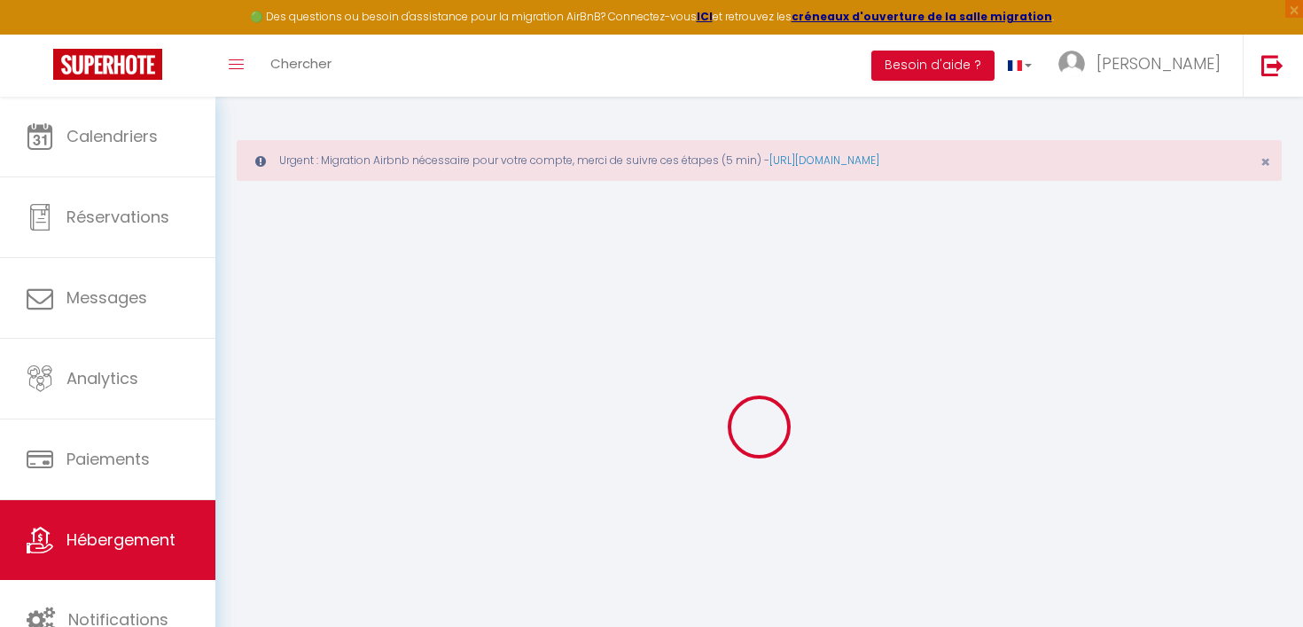
select select
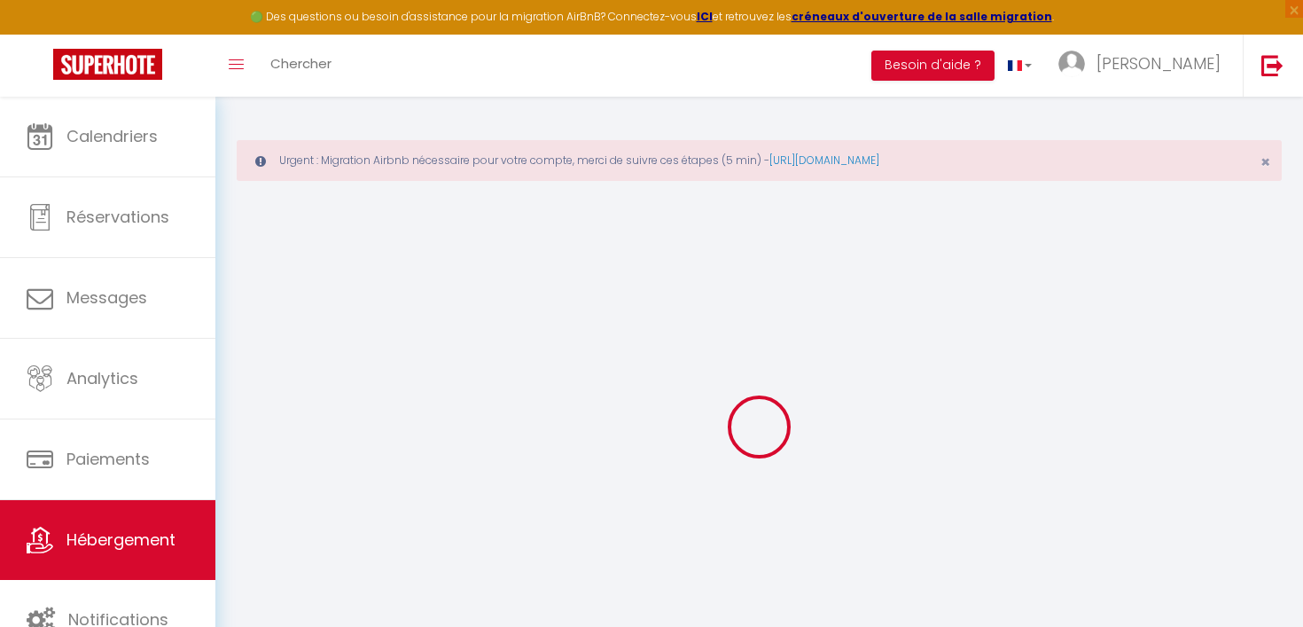
select select
checkbox input "false"
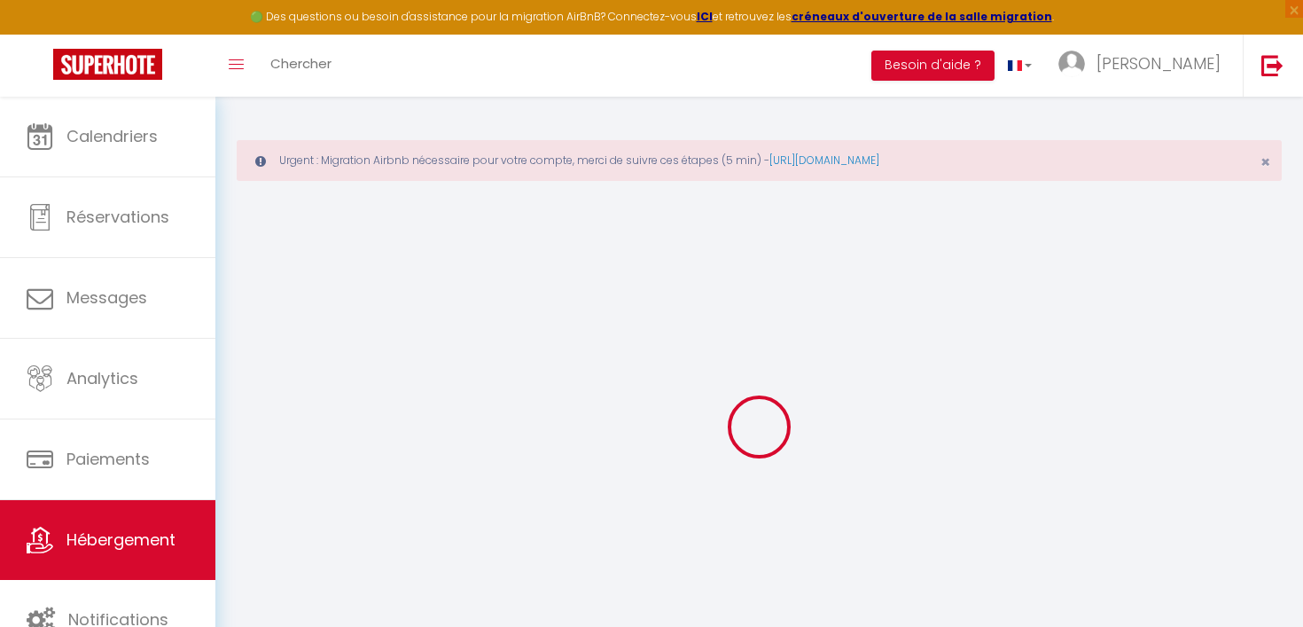
checkbox input "false"
select select
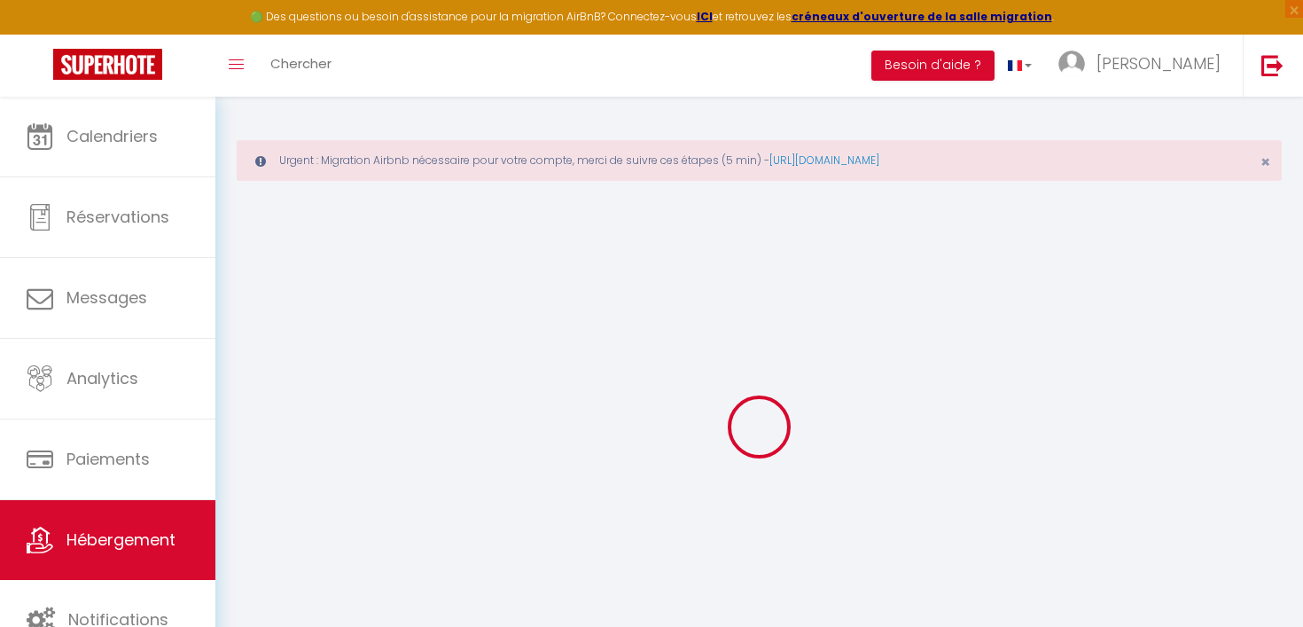
select select
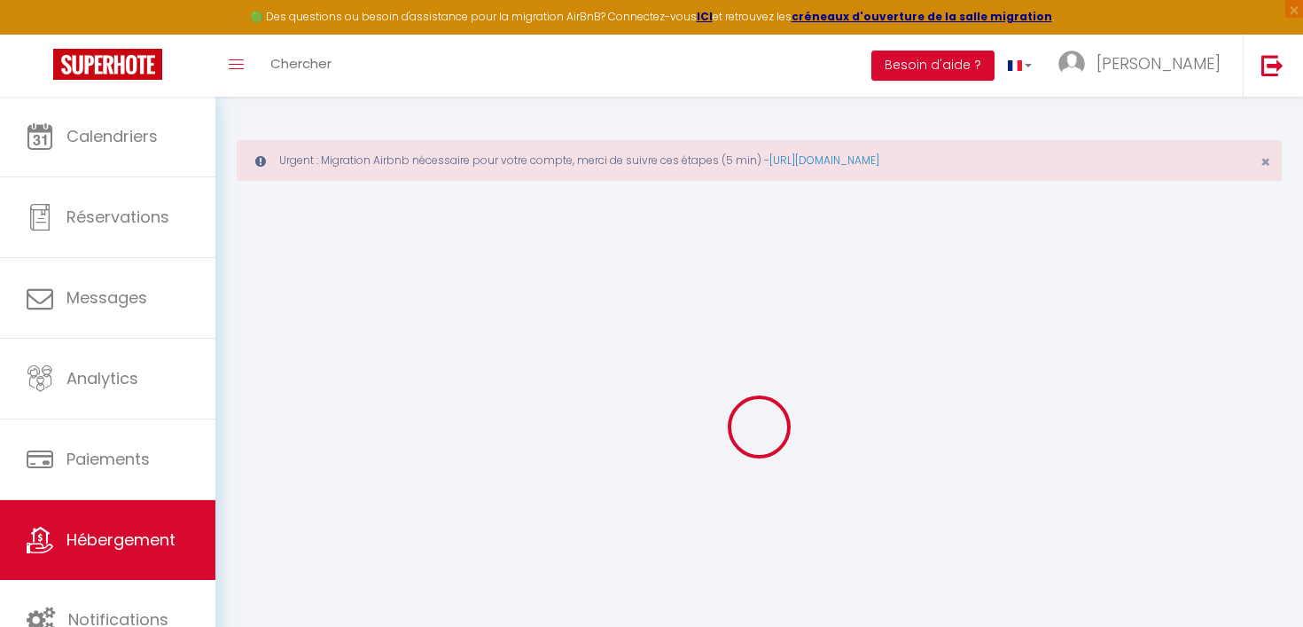
checkbox input "false"
select select
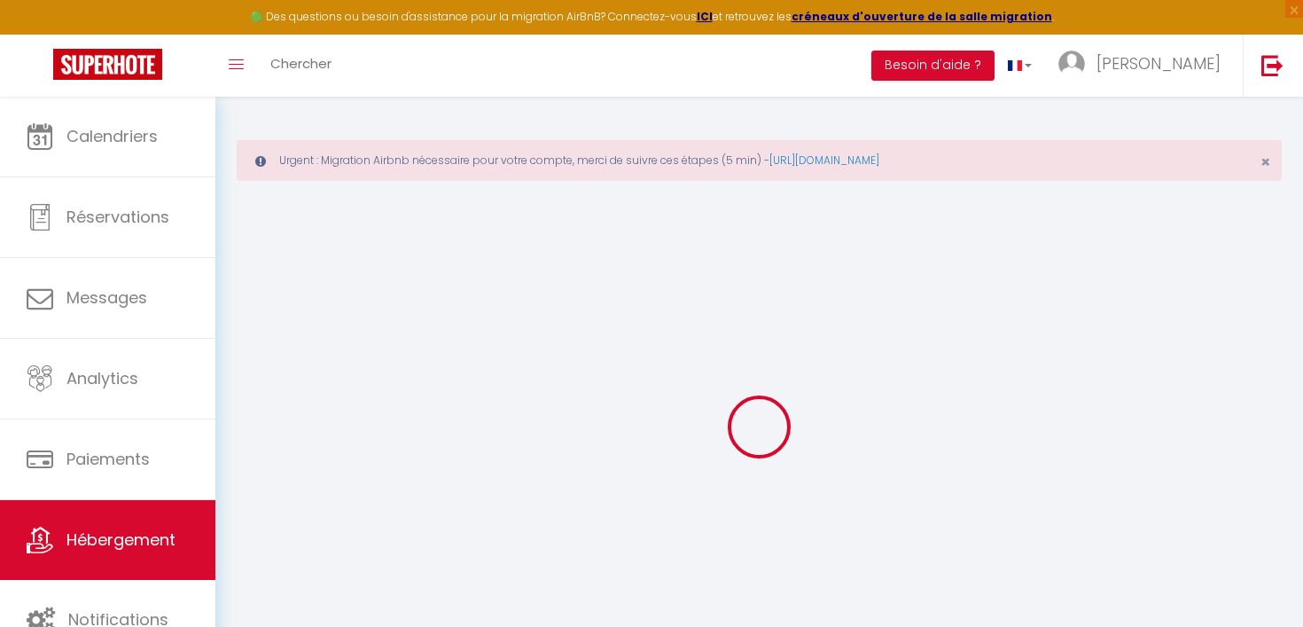
select select
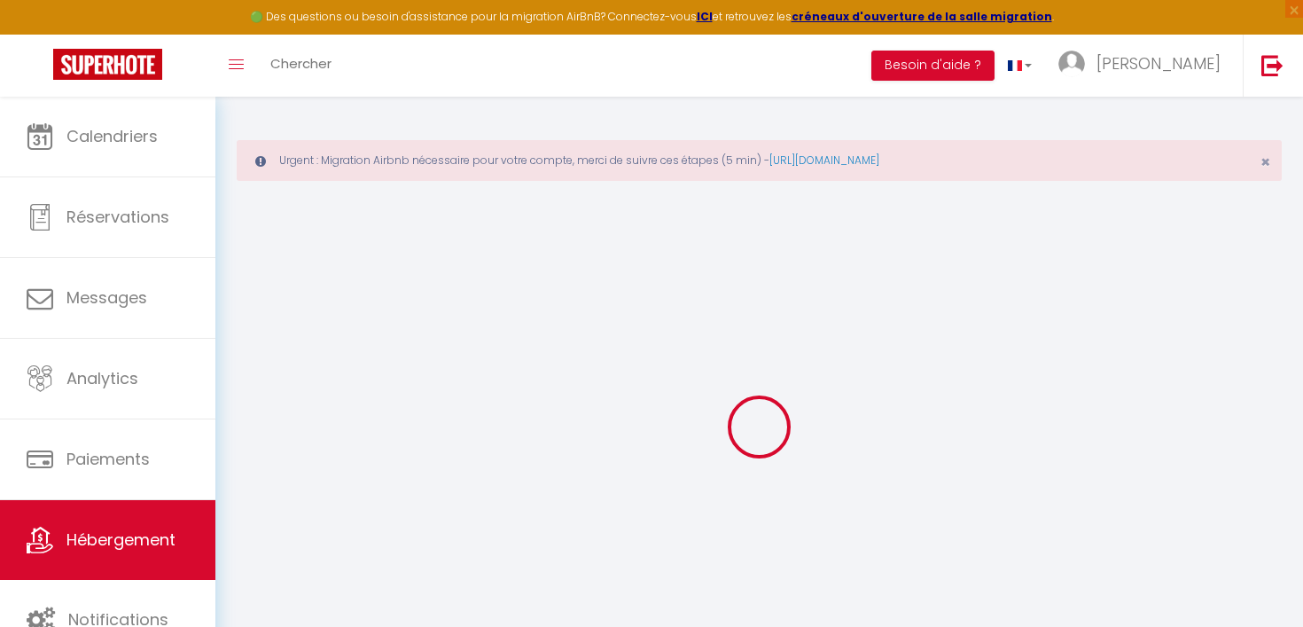
select select
checkbox input "false"
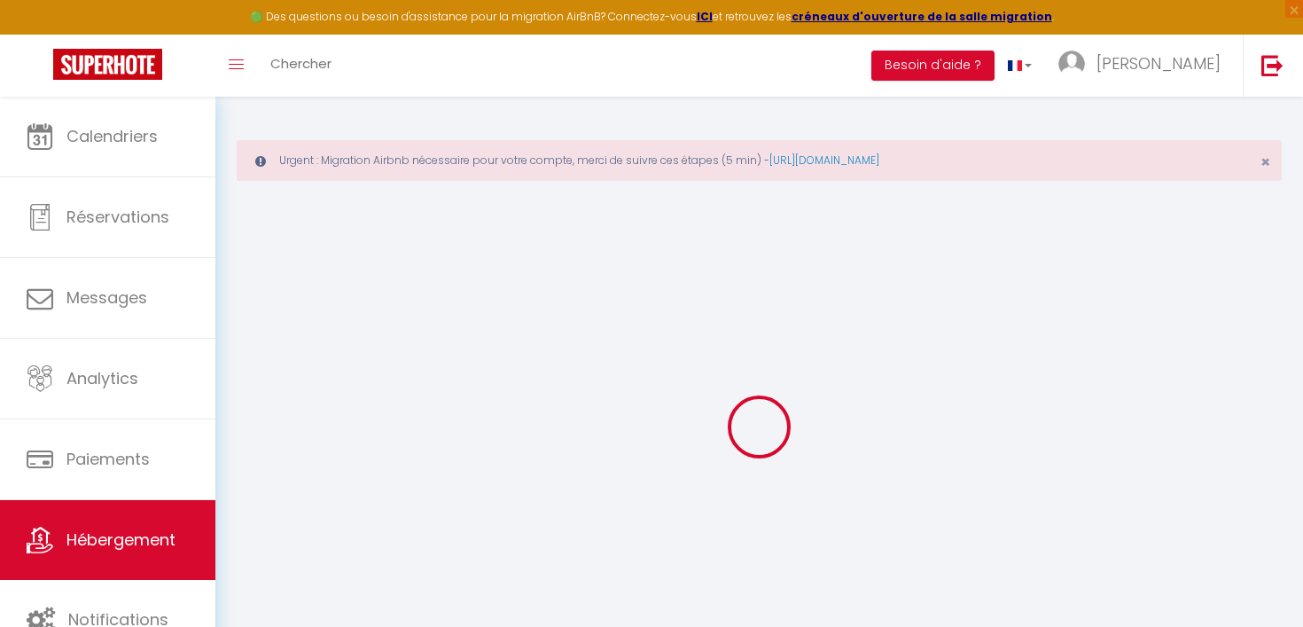
checkbox input "false"
select select
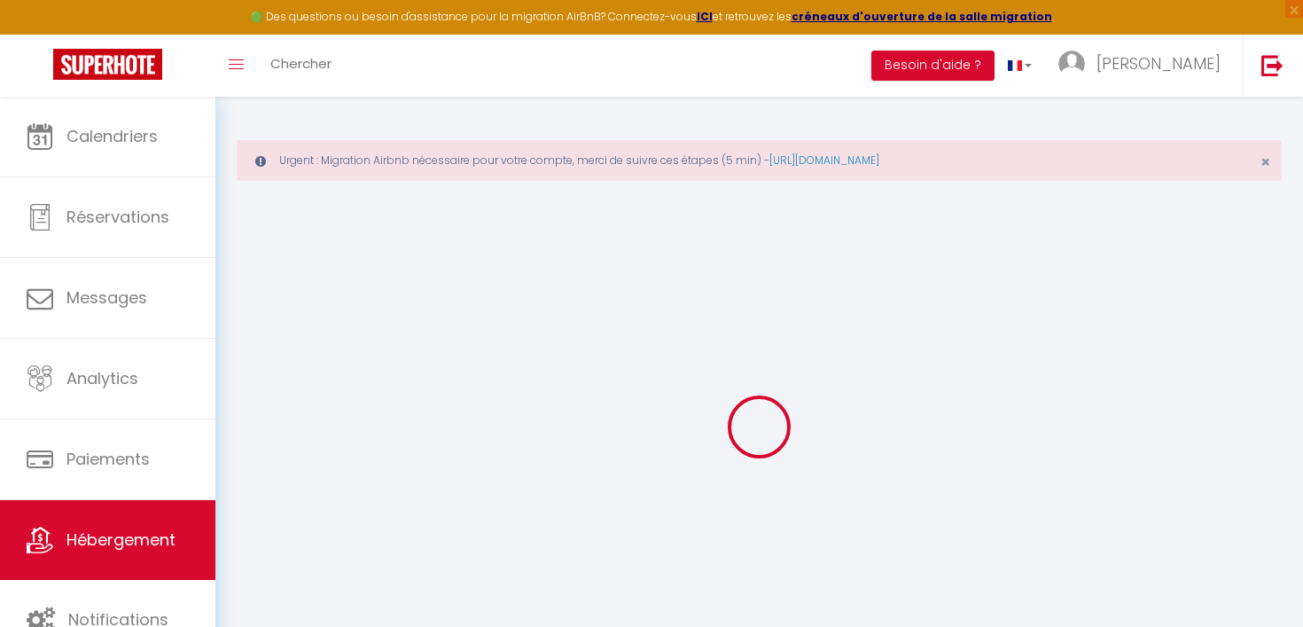
select select
checkbox input "false"
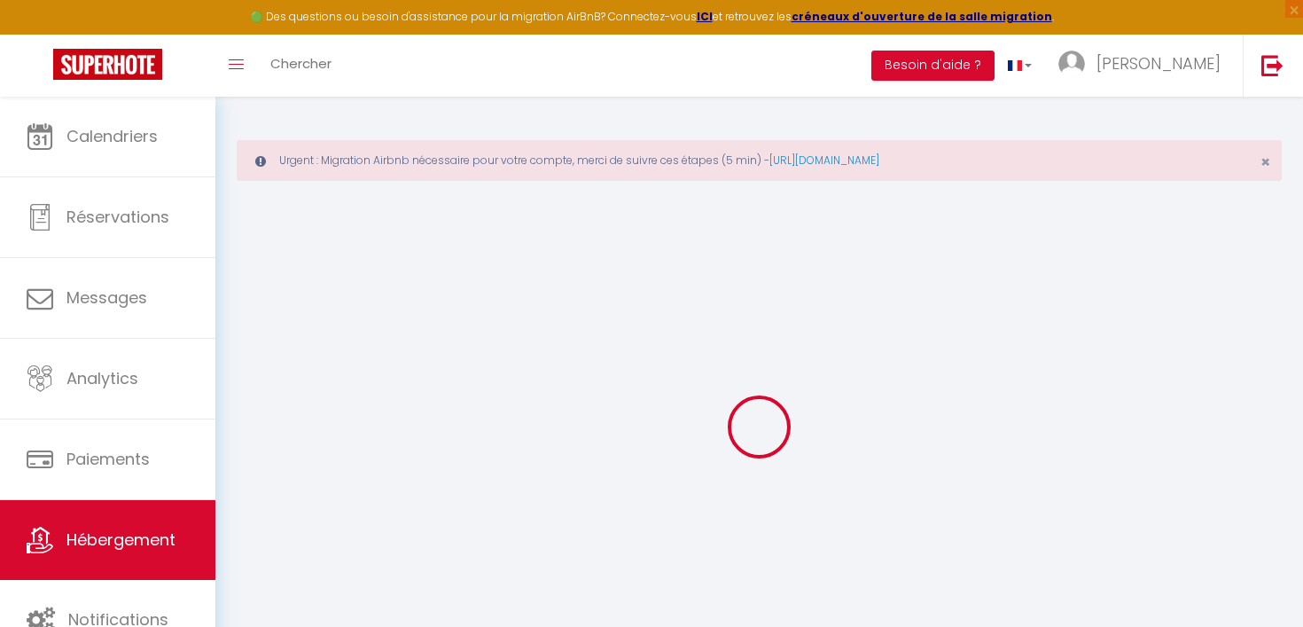
checkbox input "false"
select select
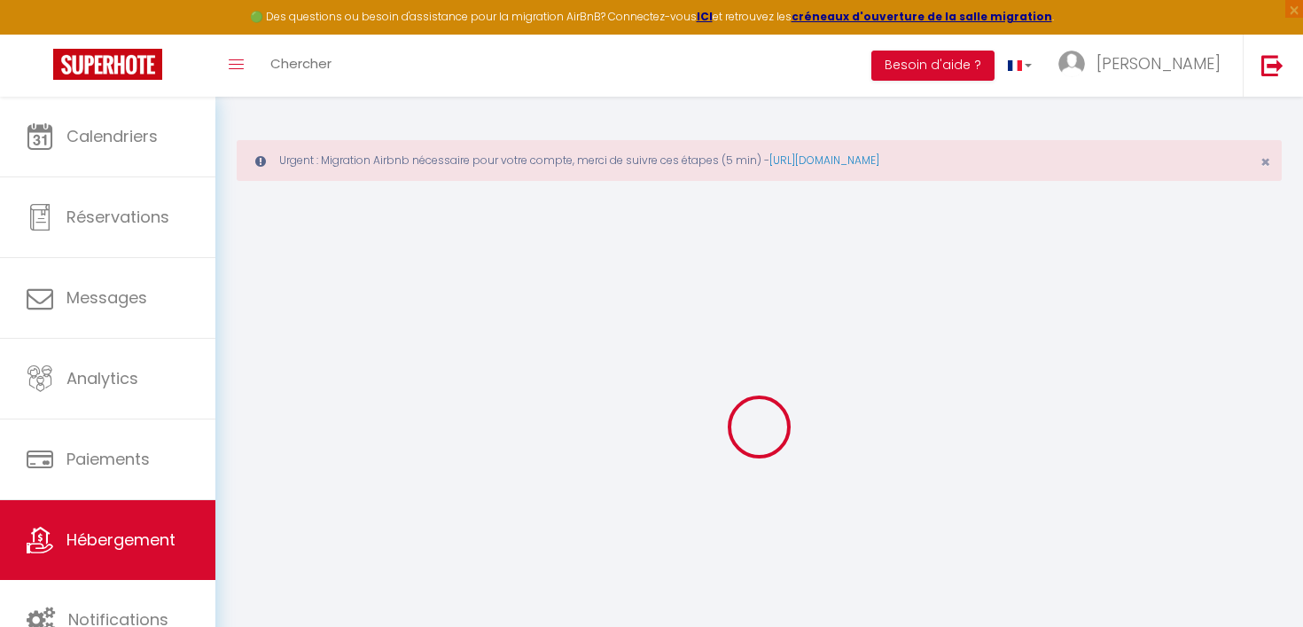
type input "Appartement Colorova"
type input "[PERSON_NAME]"
select select "6"
select select "3"
type input "90"
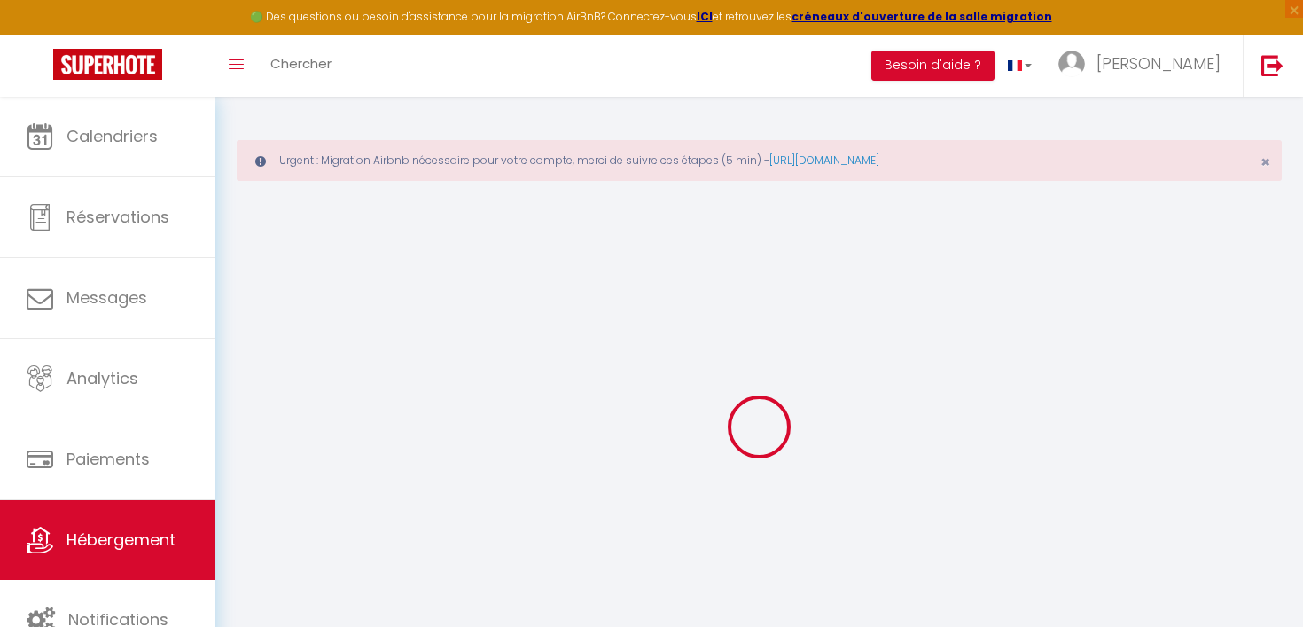
type input "40"
select select
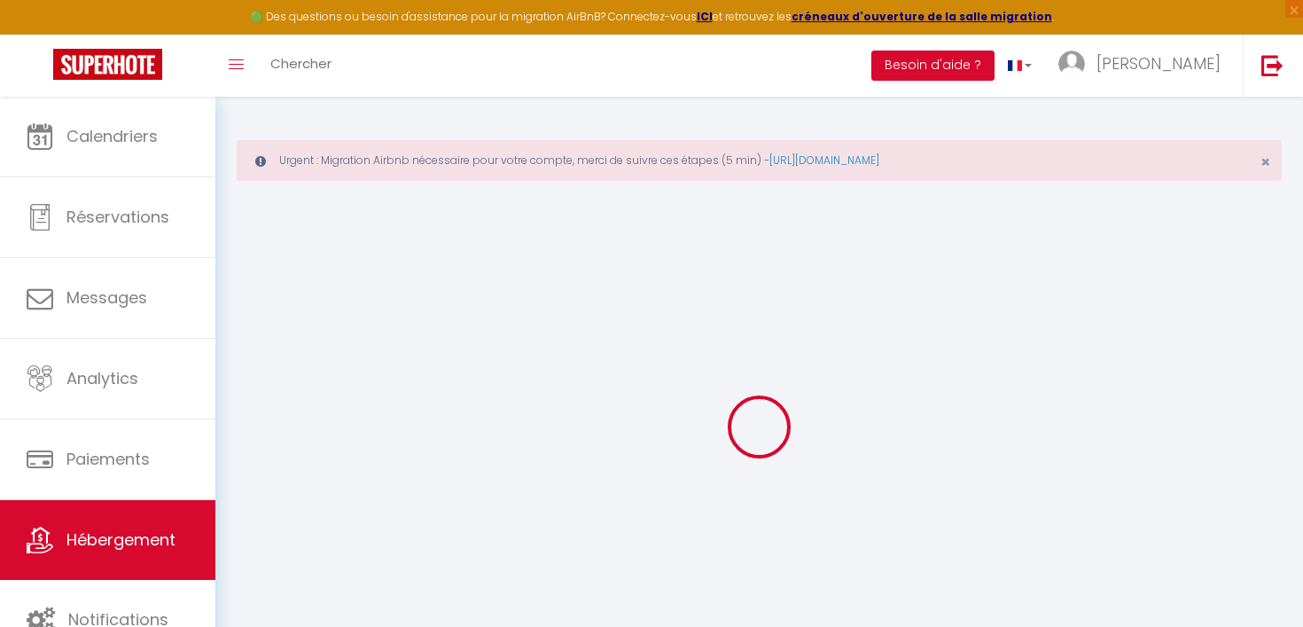
select select
type input "[STREET_ADDRESS] dim"
type input "02100"
type input "[GEOGRAPHIC_DATA]"
type input "[EMAIL_ADDRESS][PERSON_NAME][DOMAIN_NAME]"
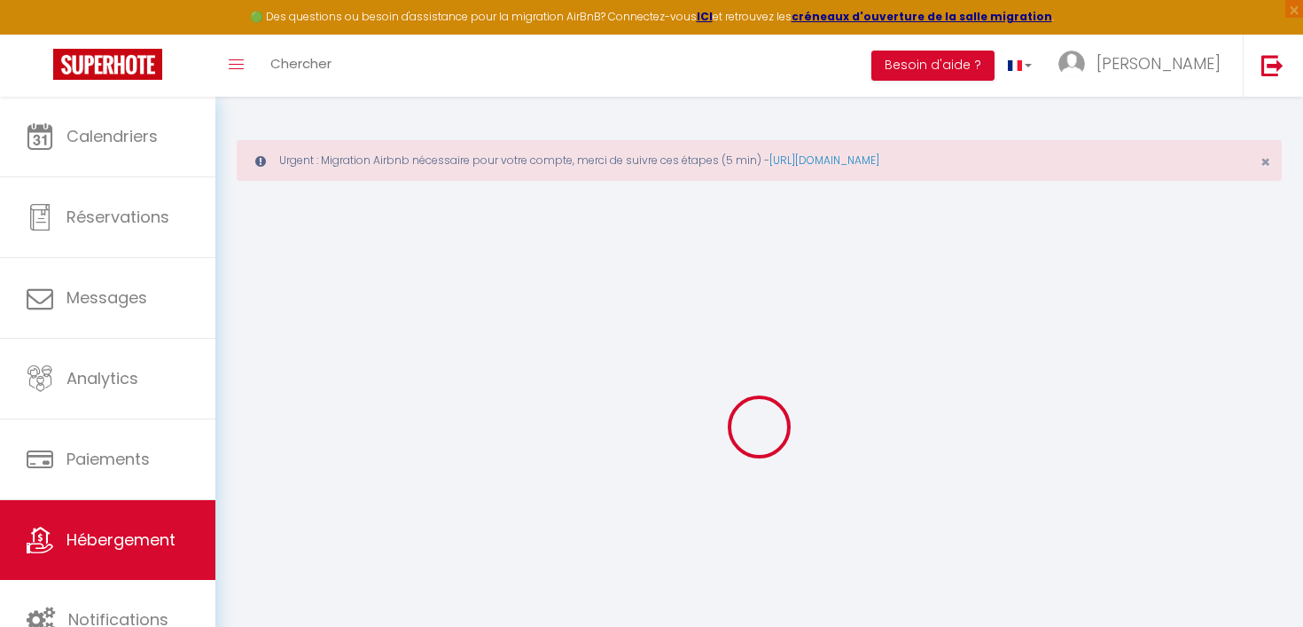
select select
checkbox input "false"
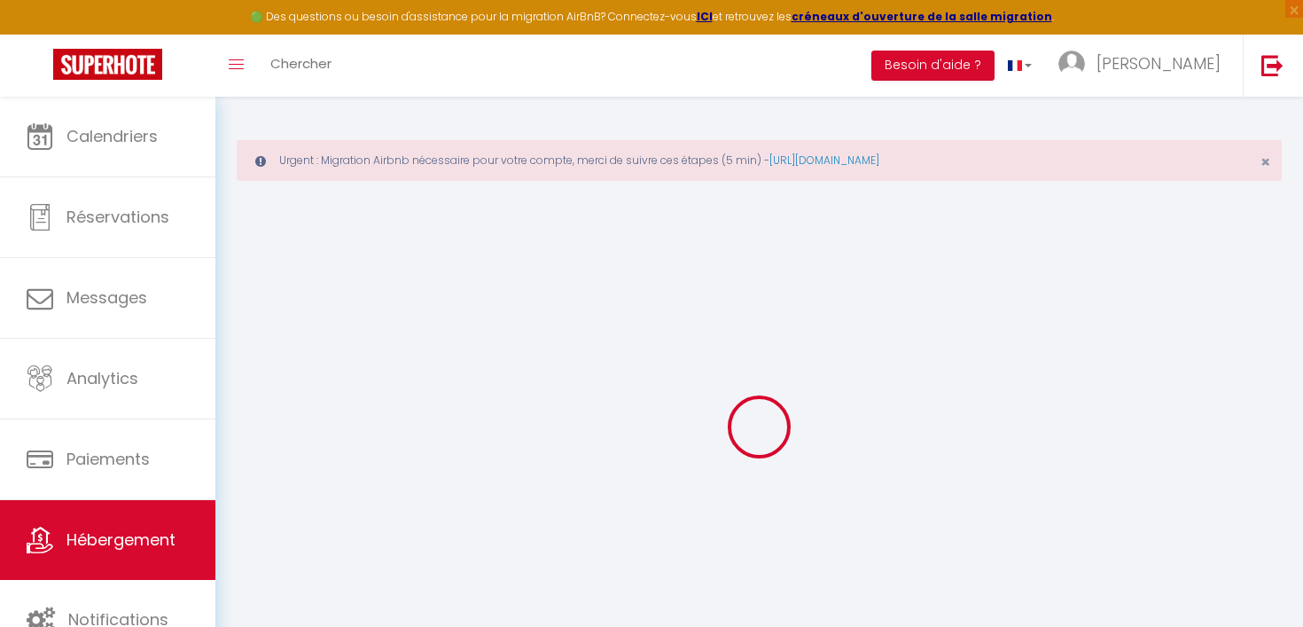
type input "0"
select select
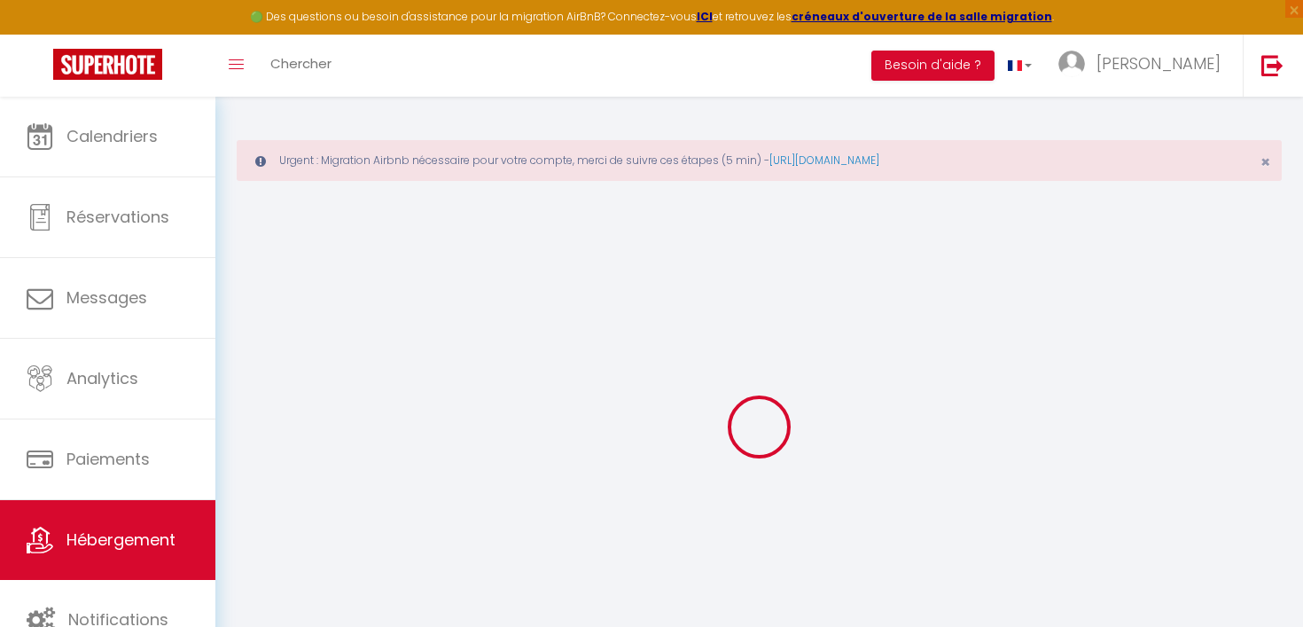
select select
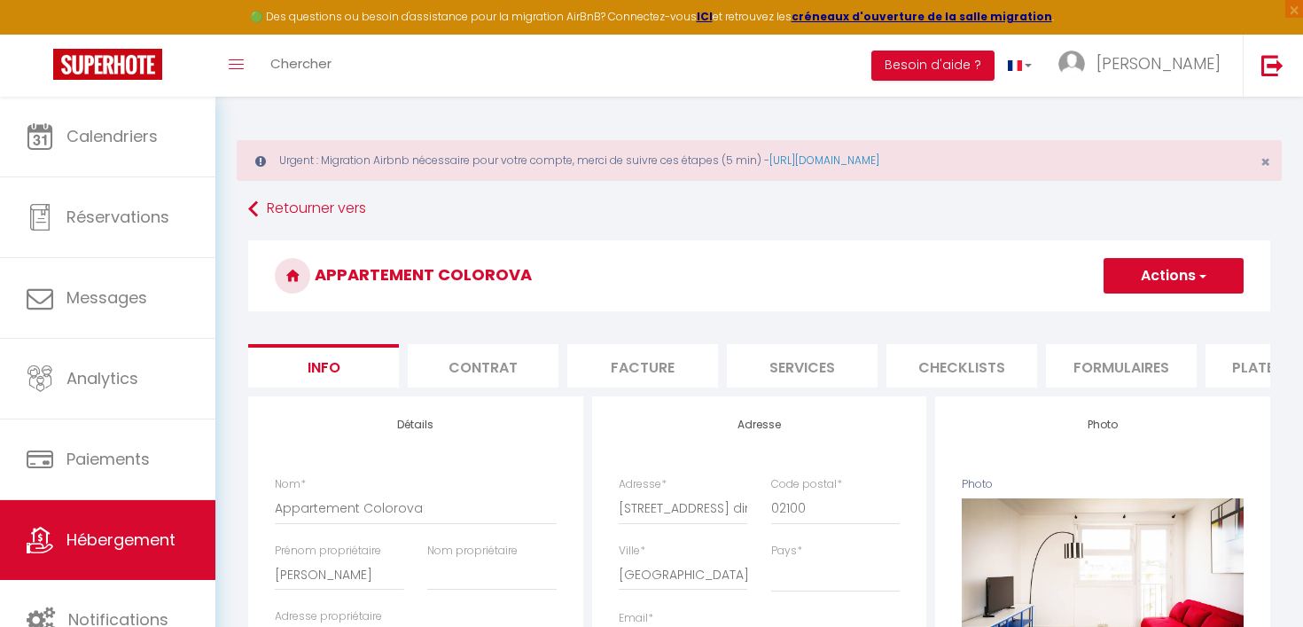
click at [1151, 360] on li "Formulaires" at bounding box center [1121, 365] width 151 height 43
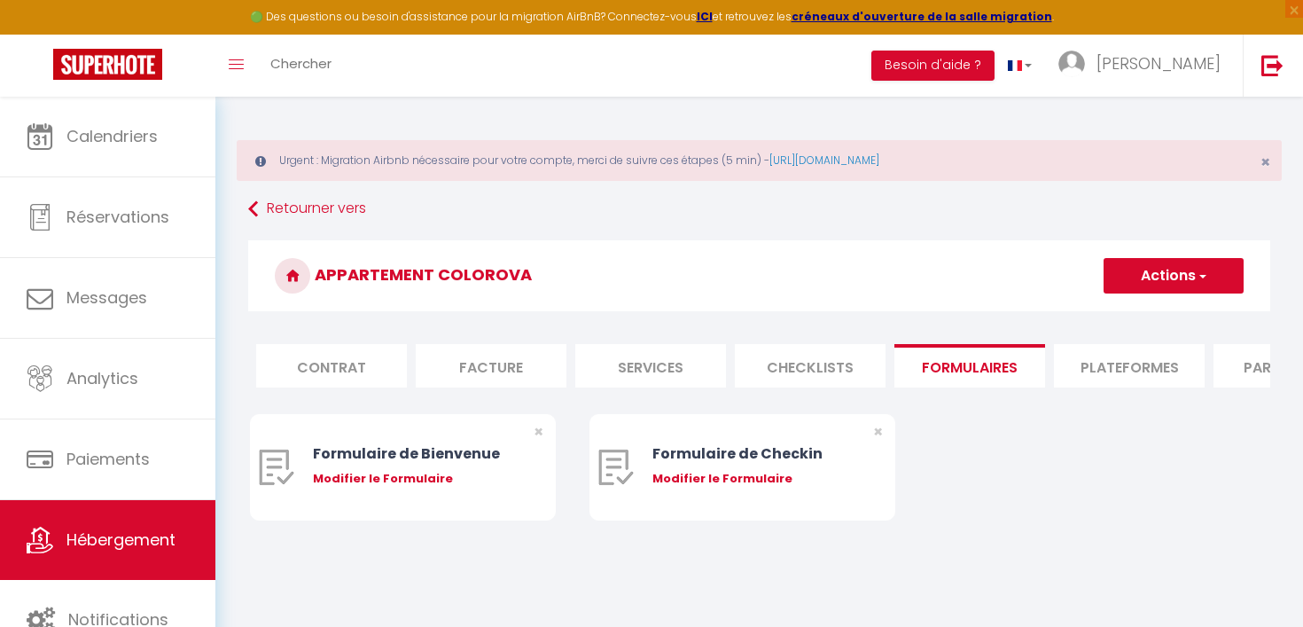
scroll to position [0, 574]
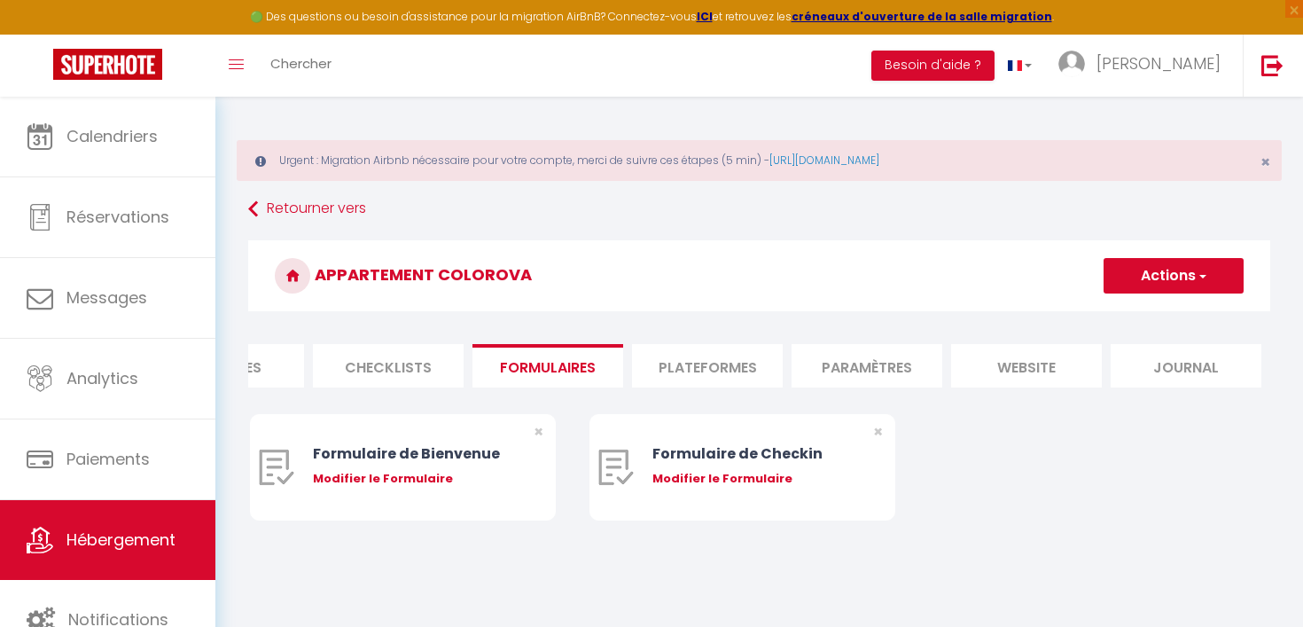
click at [700, 361] on li "Plateformes" at bounding box center [707, 365] width 151 height 43
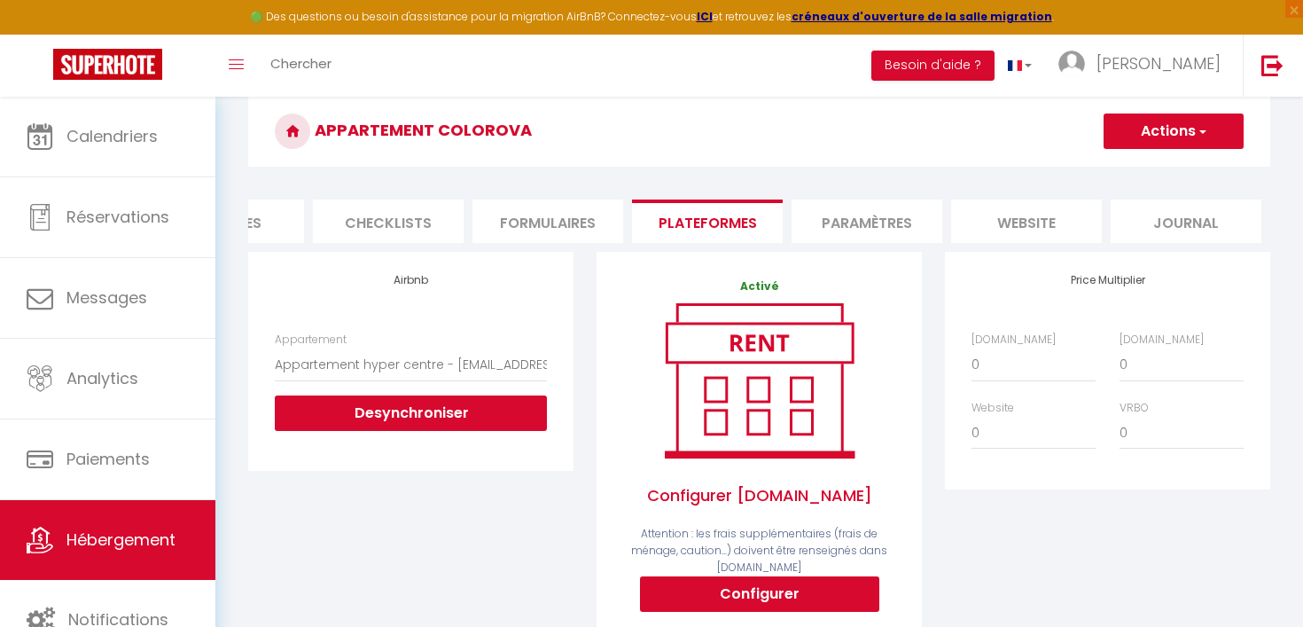
scroll to position [162, 0]
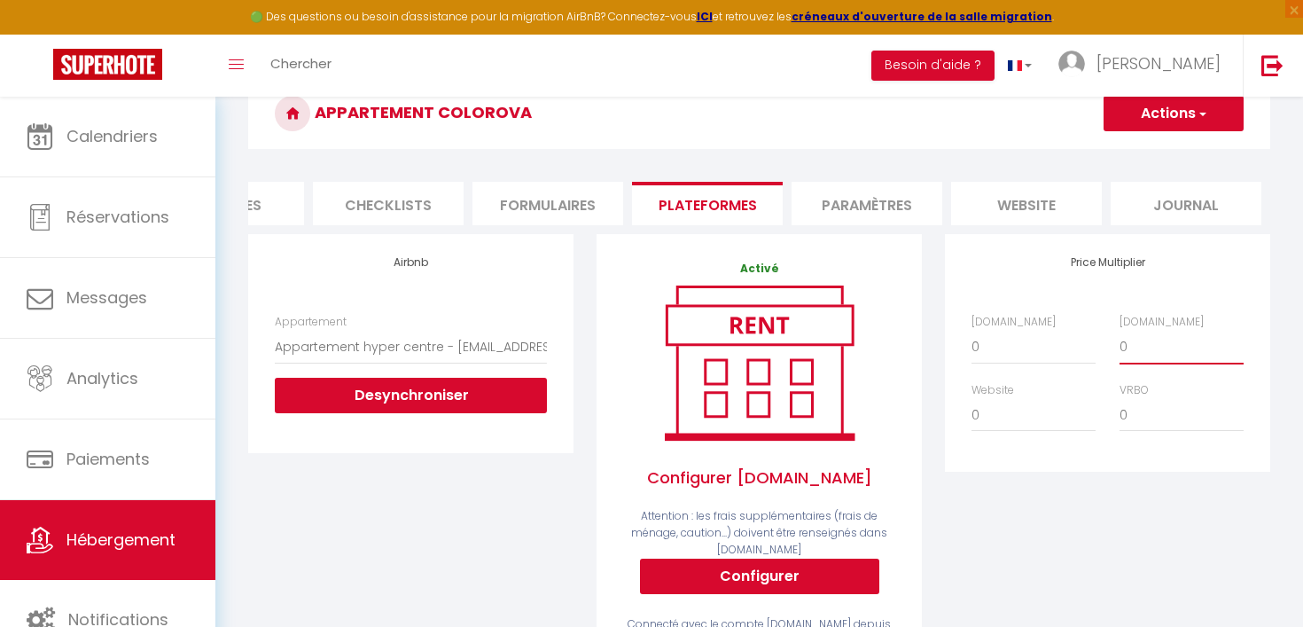
click at [1138, 351] on select "0 + 1 % + 2 % + 3 % + 4 % + 5 % + 6 % + 7 % + 8 % + 9 %" at bounding box center [1182, 347] width 124 height 34
click at [1150, 334] on select "0 + 1 % + 2 % + 3 % + 4 % + 5 % + 6 % + 7 % + 8 % + 9 %" at bounding box center [1182, 347] width 124 height 34
click at [1120, 330] on select "0 + 1 % + 2 % + 3 % + 4 % + 5 % + 6 % + 7 % + 8 % + 9 %" at bounding box center [1182, 347] width 124 height 34
click at [1162, 524] on div "Price Multiplier [DOMAIN_NAME] 0 + 1 % + 2 % + 3 % + 4 % + 5 % + 6 % + 7 %" at bounding box center [1108, 464] width 348 height 461
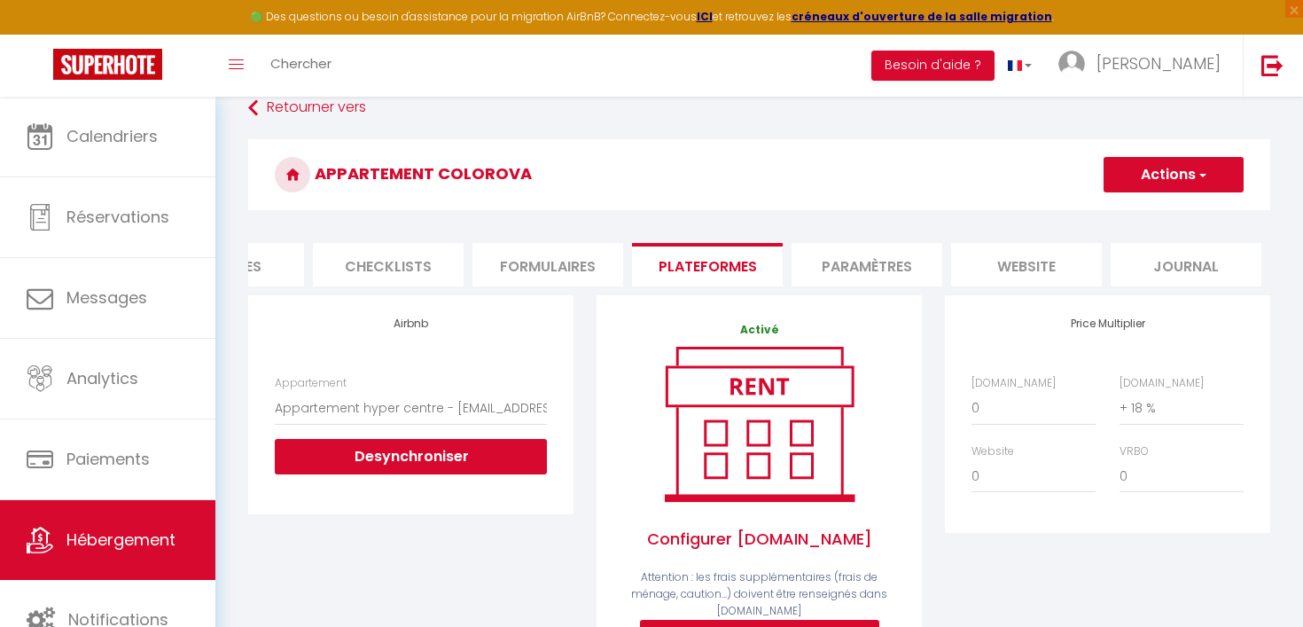
click at [1202, 182] on span "button" at bounding box center [1202, 175] width 12 height 18
click at [1166, 213] on link "Enregistrer" at bounding box center [1173, 213] width 140 height 23
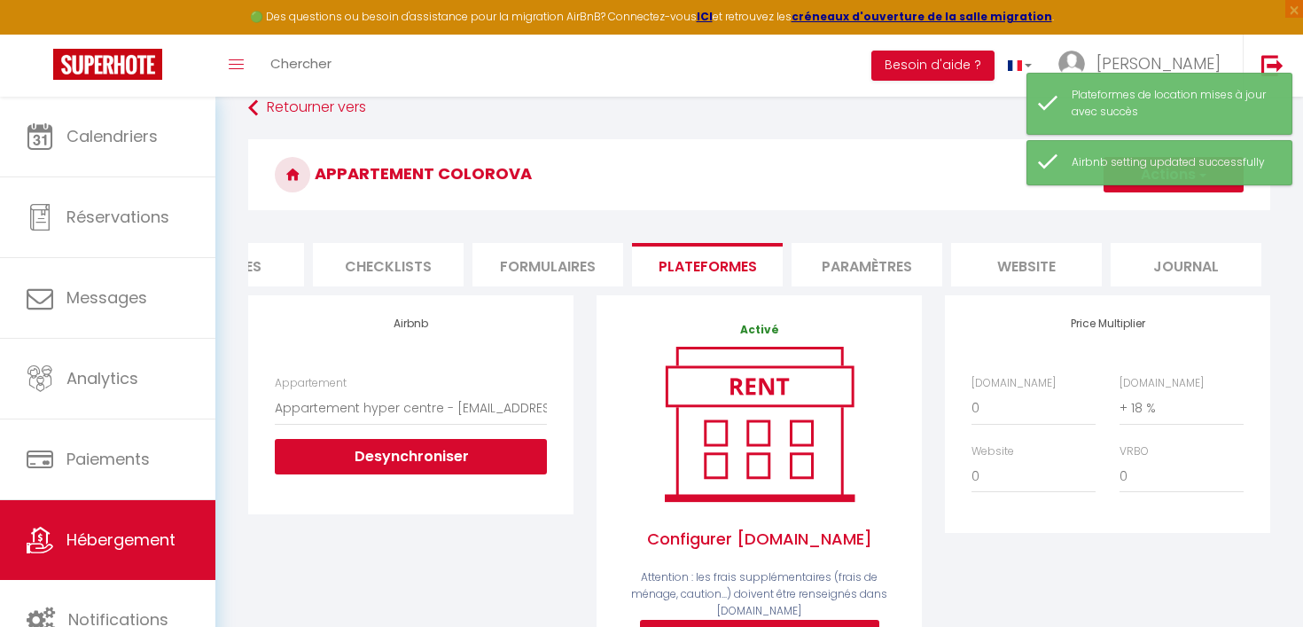
click at [972, 179] on h3 "Appartement Colorova" at bounding box center [759, 174] width 1022 height 71
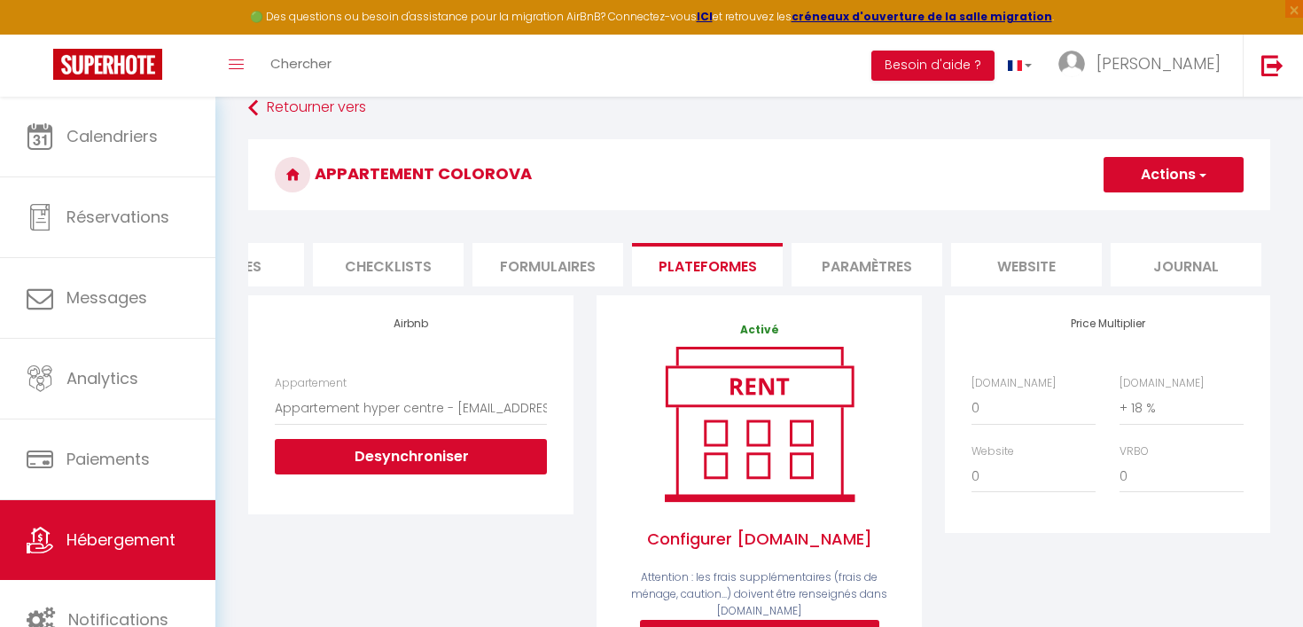
click at [1176, 180] on button "Actions" at bounding box center [1174, 174] width 140 height 35
click at [1169, 220] on link "Enregistrer" at bounding box center [1173, 213] width 140 height 23
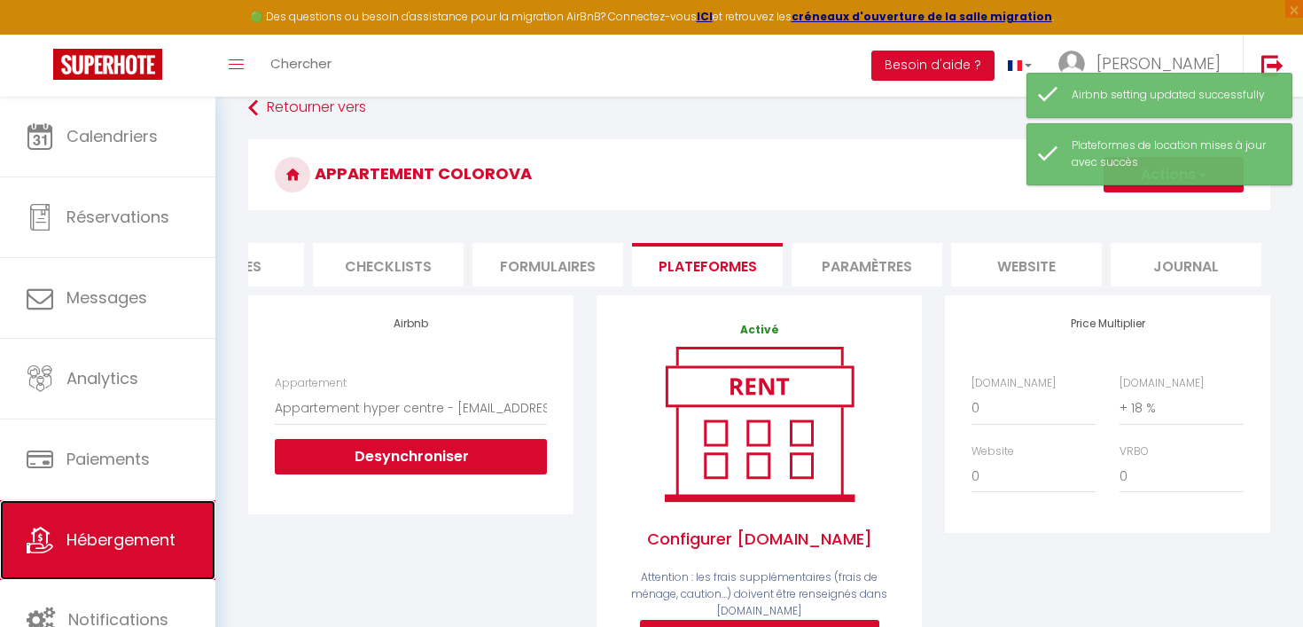
click at [128, 528] on span "Hébergement" at bounding box center [120, 539] width 109 height 22
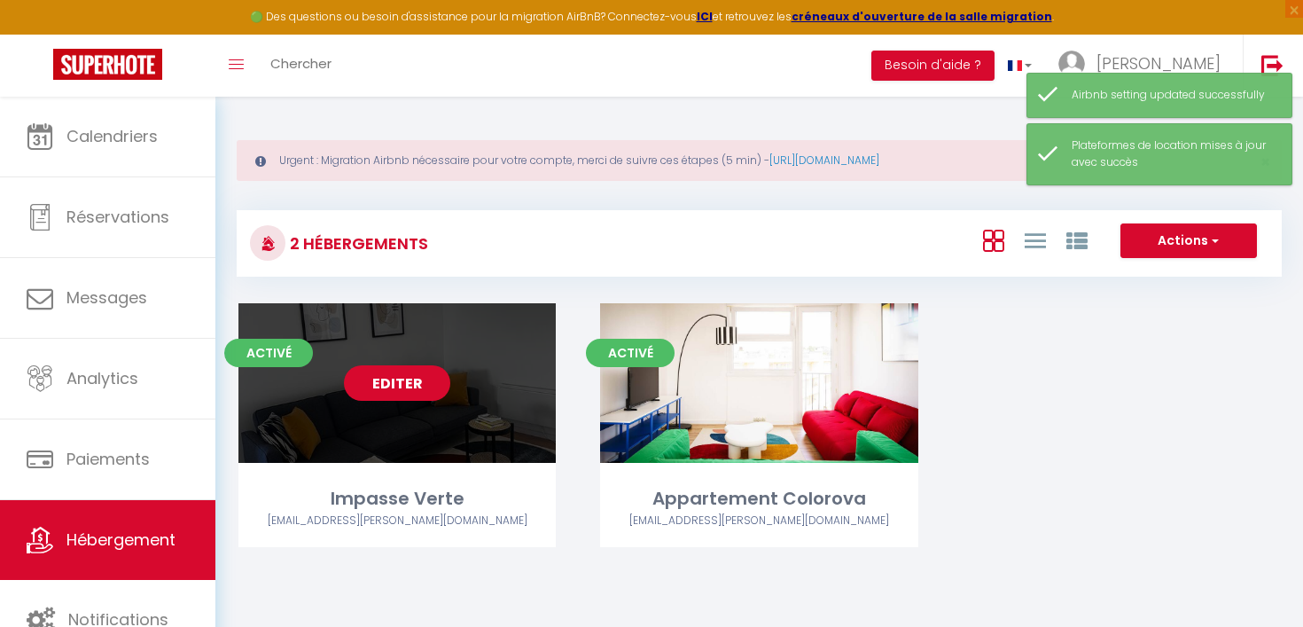
click at [410, 395] on link "Editer" at bounding box center [397, 382] width 106 height 35
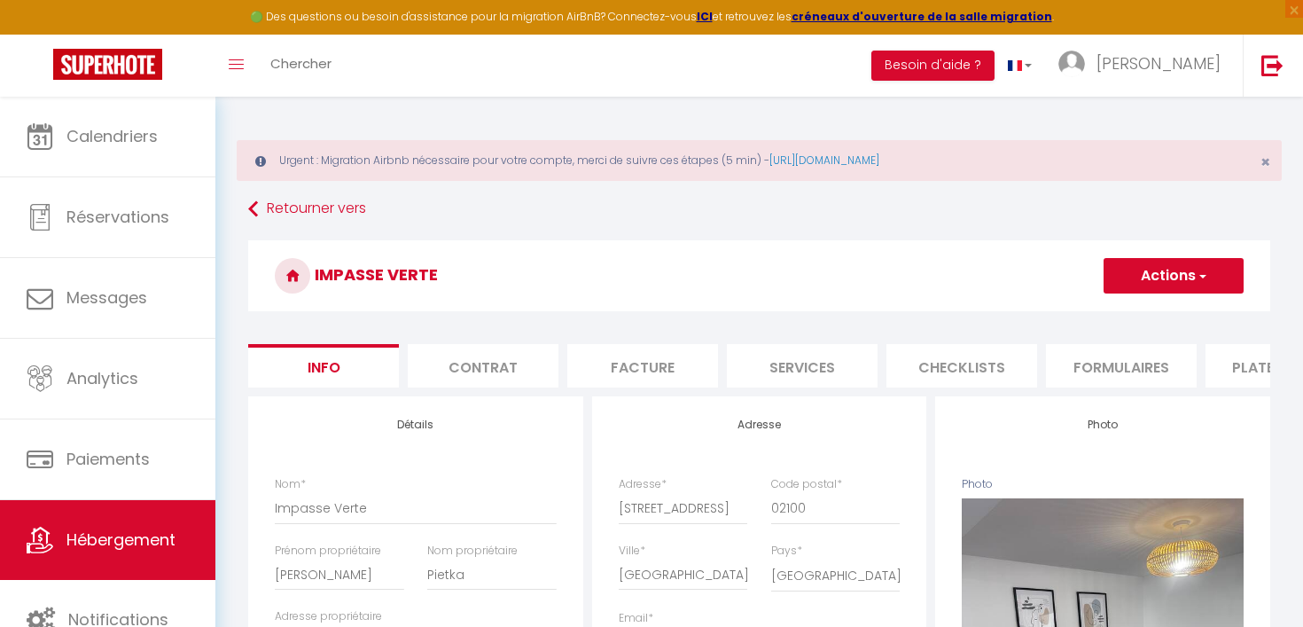
click at [1248, 370] on li "Plateformes" at bounding box center [1281, 365] width 151 height 43
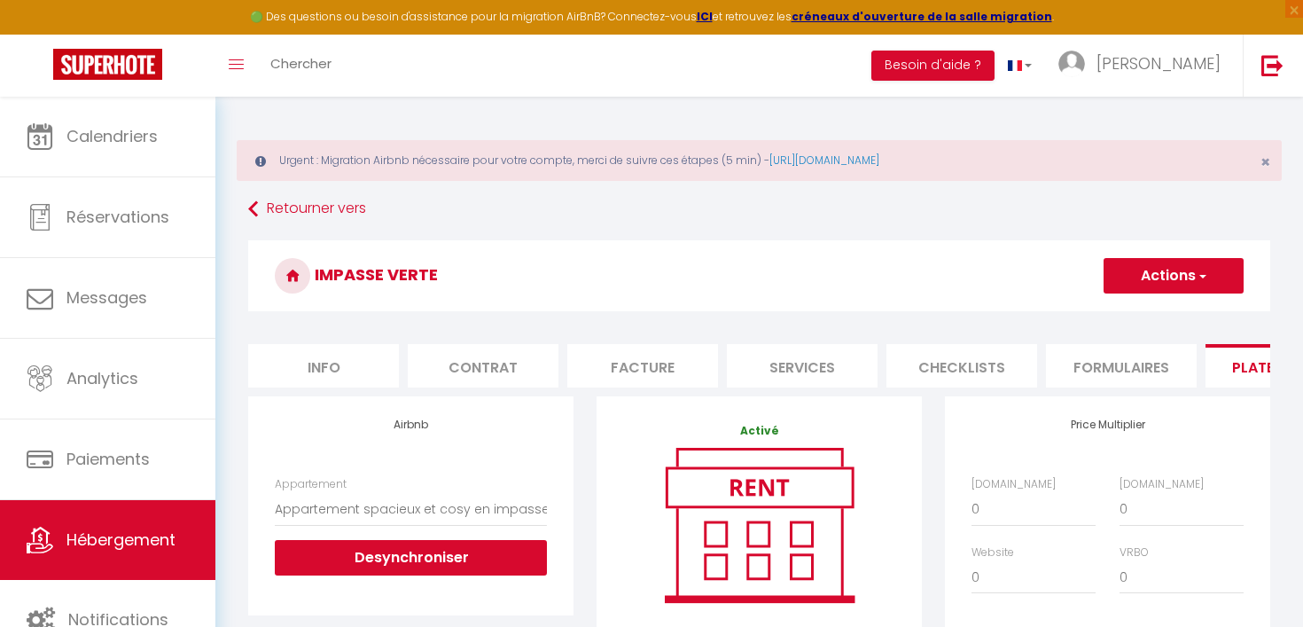
scroll to position [132, 0]
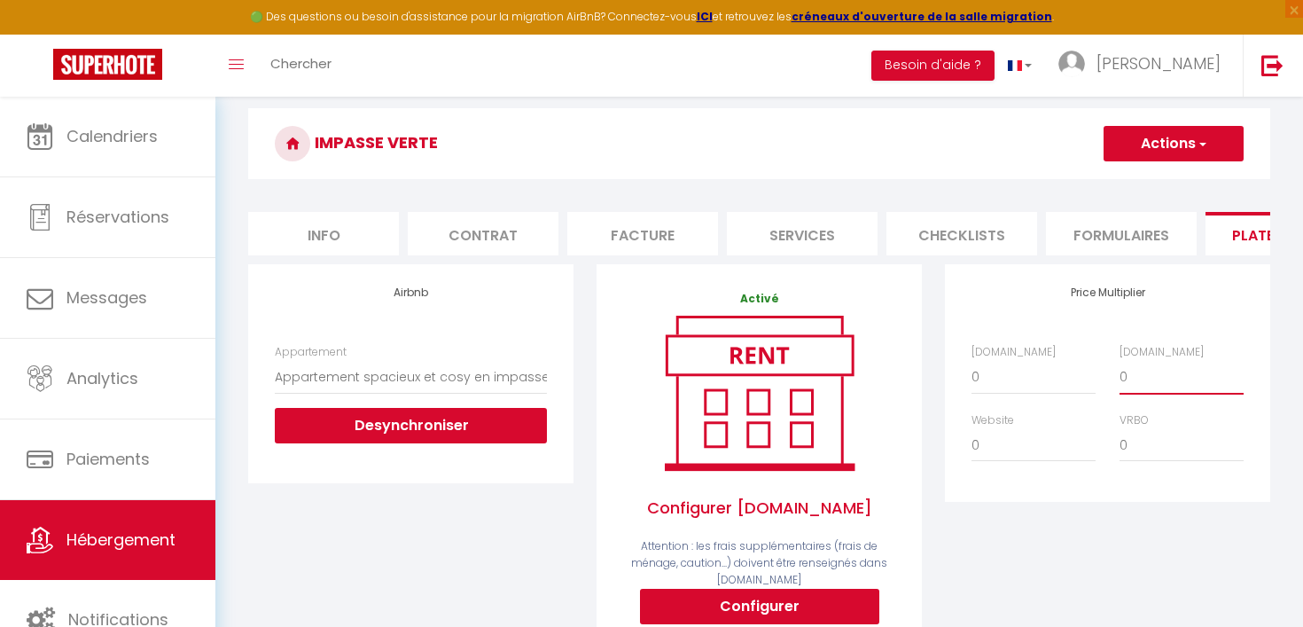
click at [1182, 377] on select "0 + 1 % + 2 % + 3 % + 4 % + 5 % + 6 % + 7 % + 8 % + 9 %" at bounding box center [1182, 377] width 124 height 34
click at [1120, 360] on select "0 + 1 % + 2 % + 3 % + 4 % + 5 % + 6 % + 7 % + 8 % + 9 %" at bounding box center [1182, 377] width 124 height 34
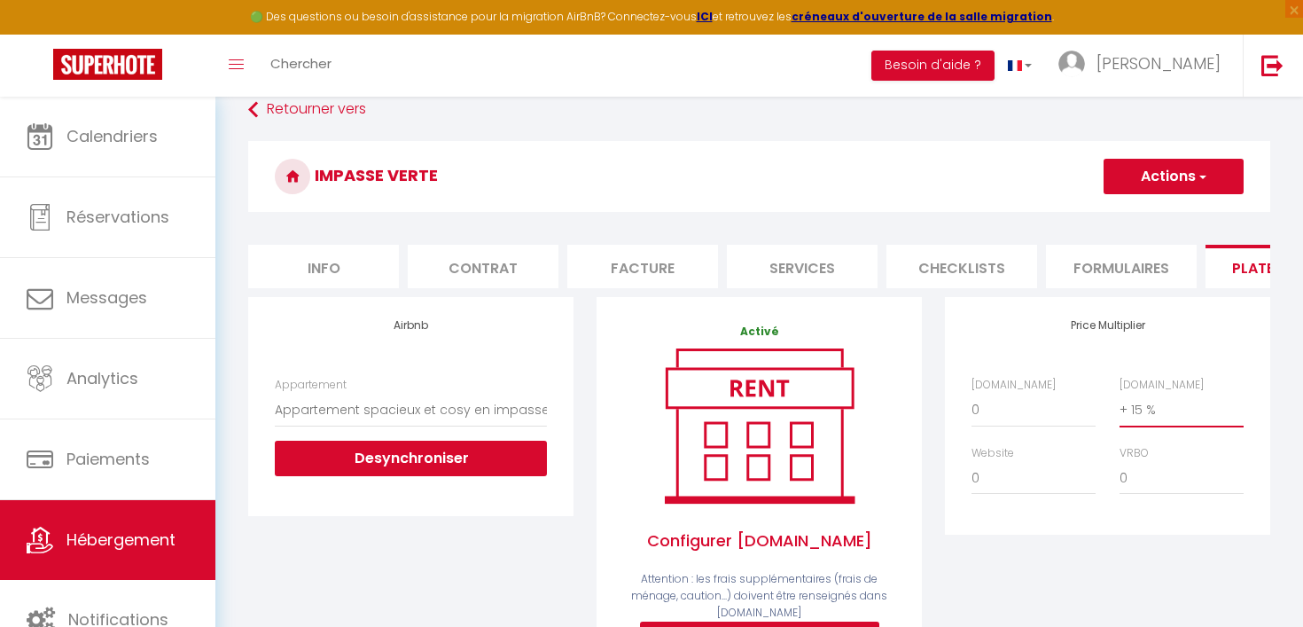
scroll to position [98, 0]
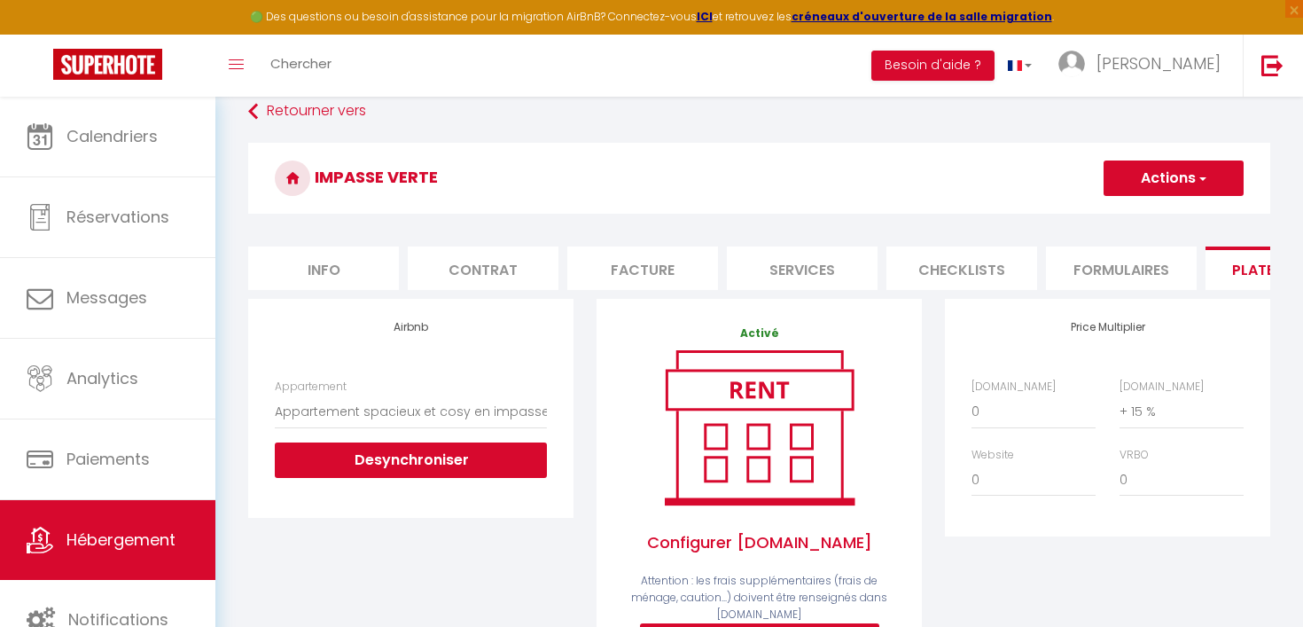
click at [1208, 176] on button "Actions" at bounding box center [1174, 177] width 140 height 35
click at [1163, 221] on link "Enregistrer" at bounding box center [1173, 217] width 140 height 23
click at [1142, 414] on select "0 + 1 % + 2 % + 3 % + 4 % + 5 % + 6 % + 7 % + 8 % + 9 %" at bounding box center [1182, 412] width 124 height 34
click at [1120, 395] on select "0 + 1 % + 2 % + 3 % + 4 % + 5 % + 6 % + 7 % + 8 % + 9 %" at bounding box center [1182, 412] width 124 height 34
click at [1201, 181] on span "button" at bounding box center [1202, 178] width 12 height 18
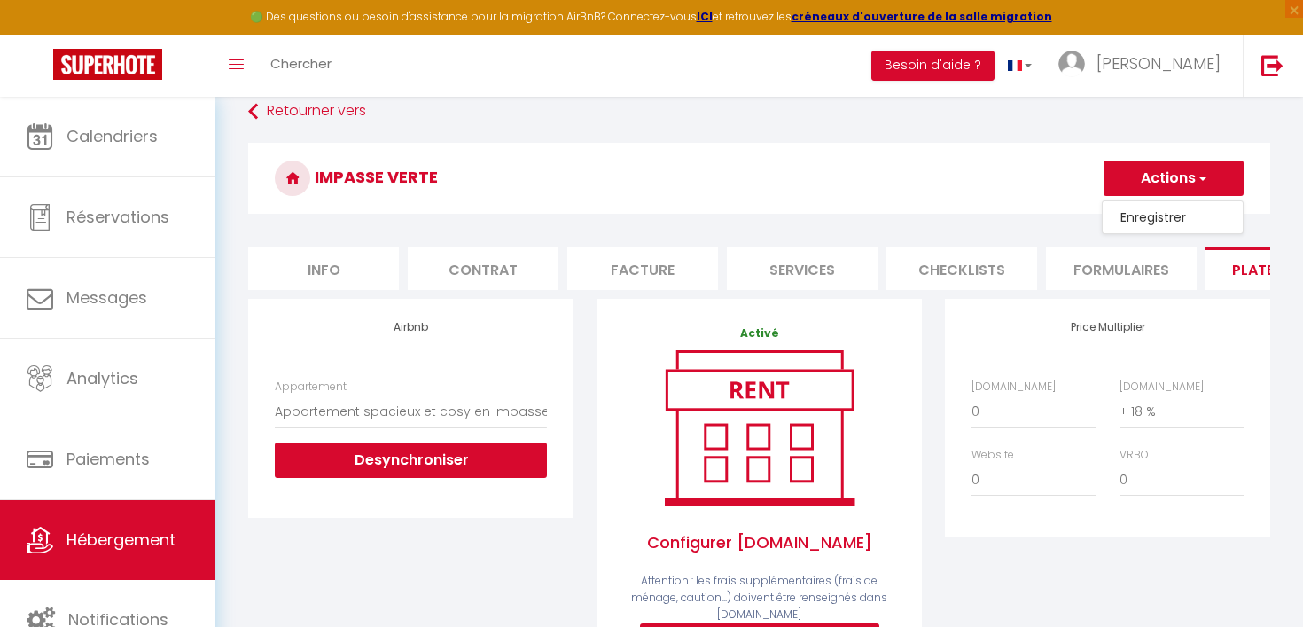
click at [1181, 215] on link "Enregistrer" at bounding box center [1173, 217] width 140 height 23
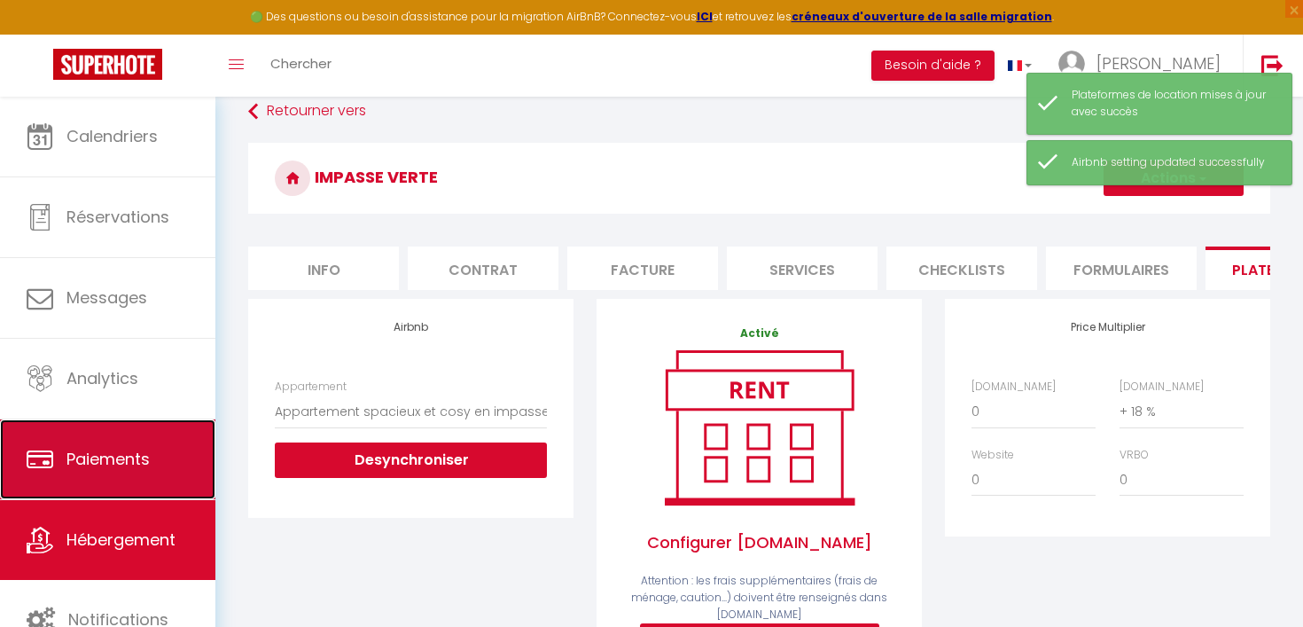
click at [118, 452] on span "Paiements" at bounding box center [107, 459] width 83 height 22
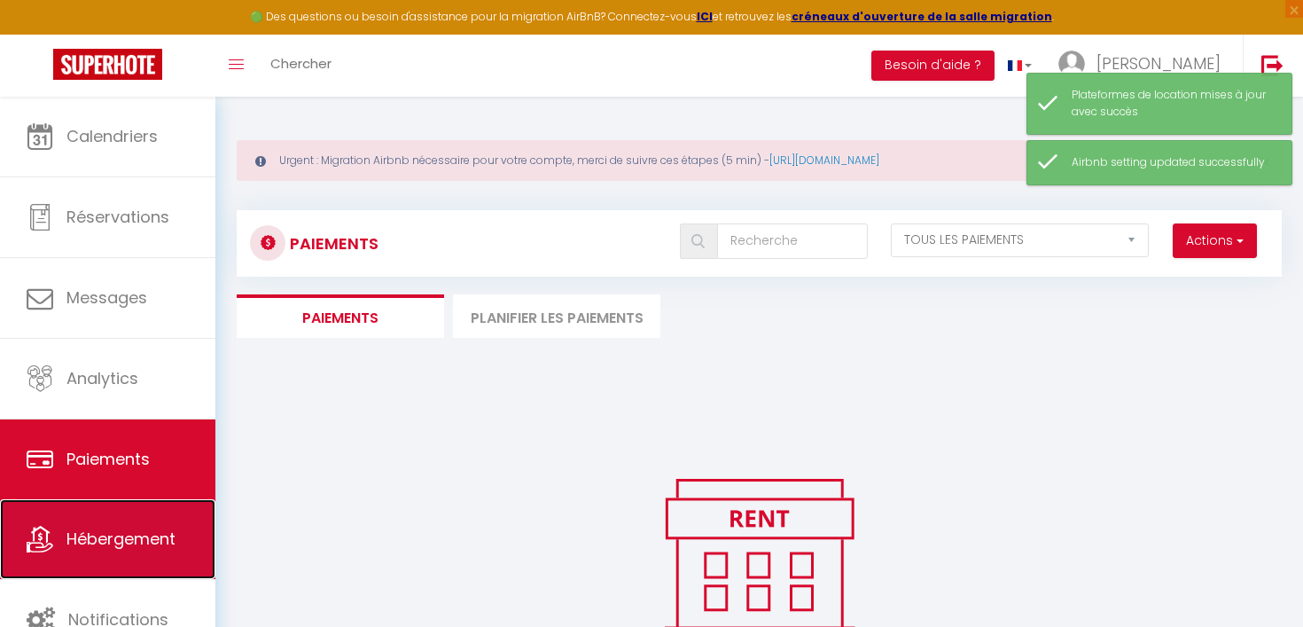
click at [121, 519] on link "Hébergement" at bounding box center [107, 539] width 215 height 80
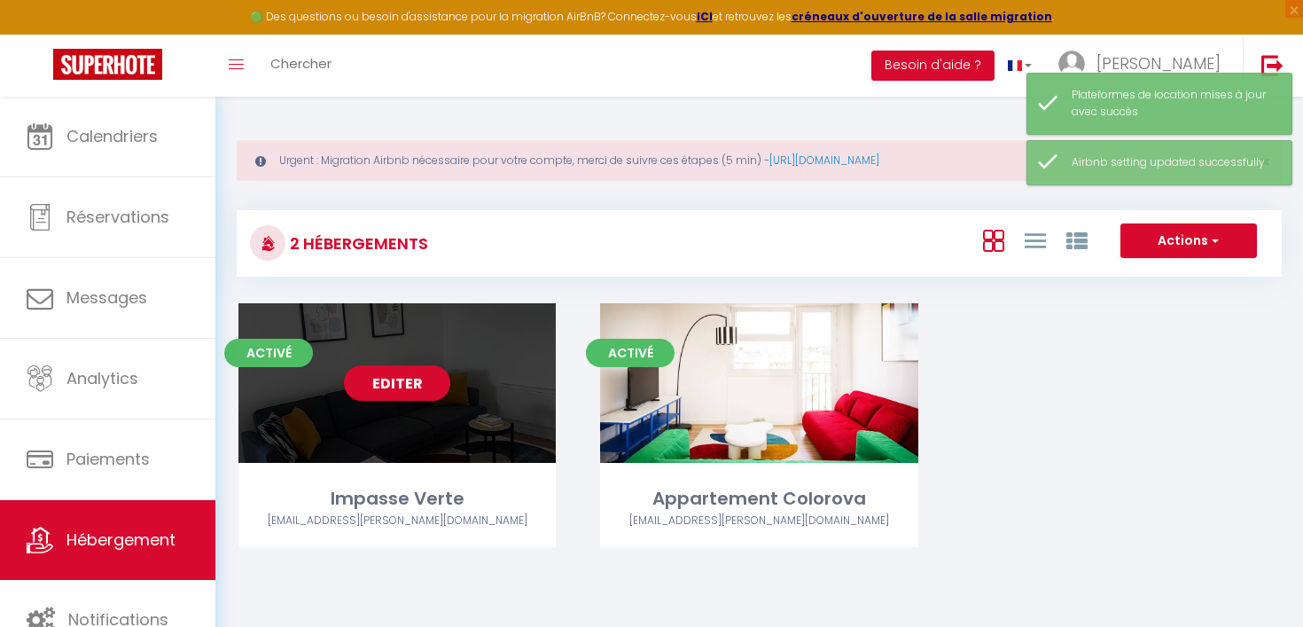
click at [505, 367] on div "Editer" at bounding box center [396, 383] width 317 height 160
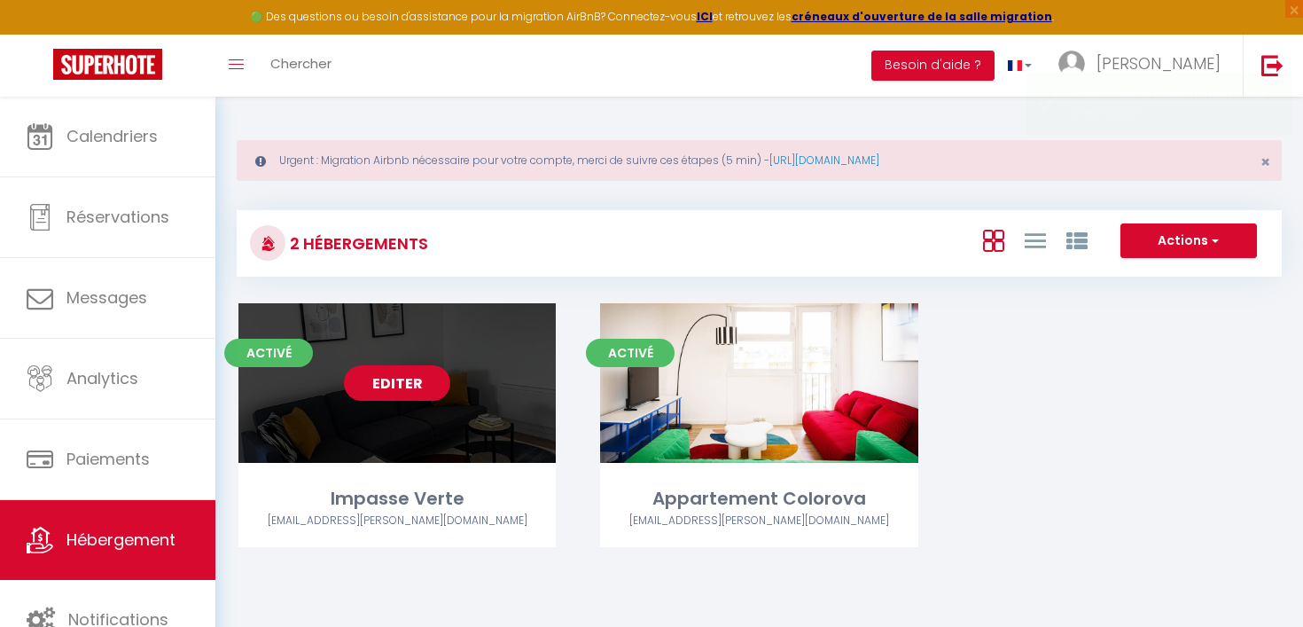
click at [431, 383] on link "Editer" at bounding box center [397, 382] width 106 height 35
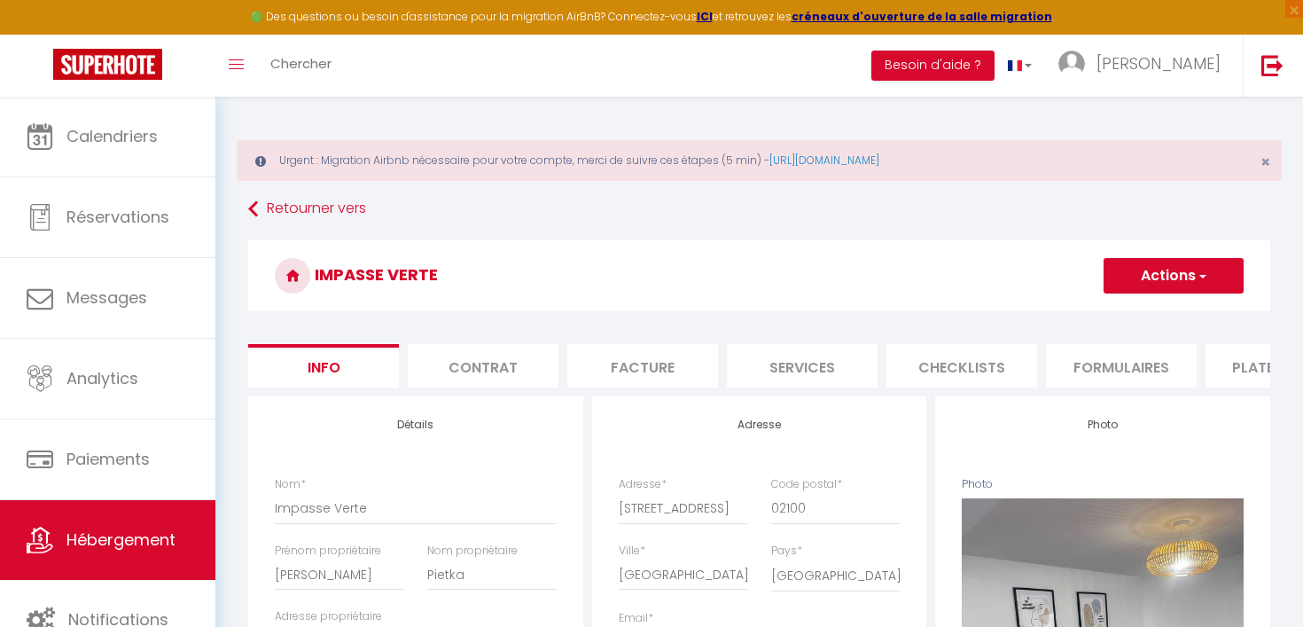
click at [1216, 382] on li "Plateformes" at bounding box center [1281, 365] width 151 height 43
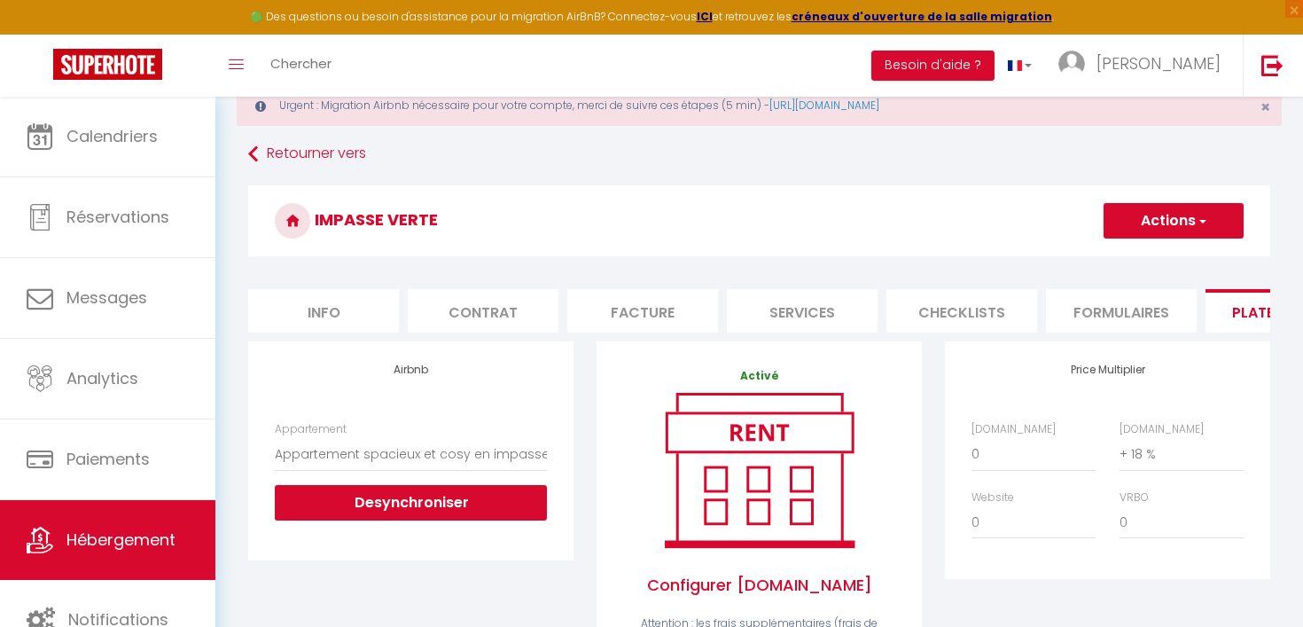
scroll to position [62, 0]
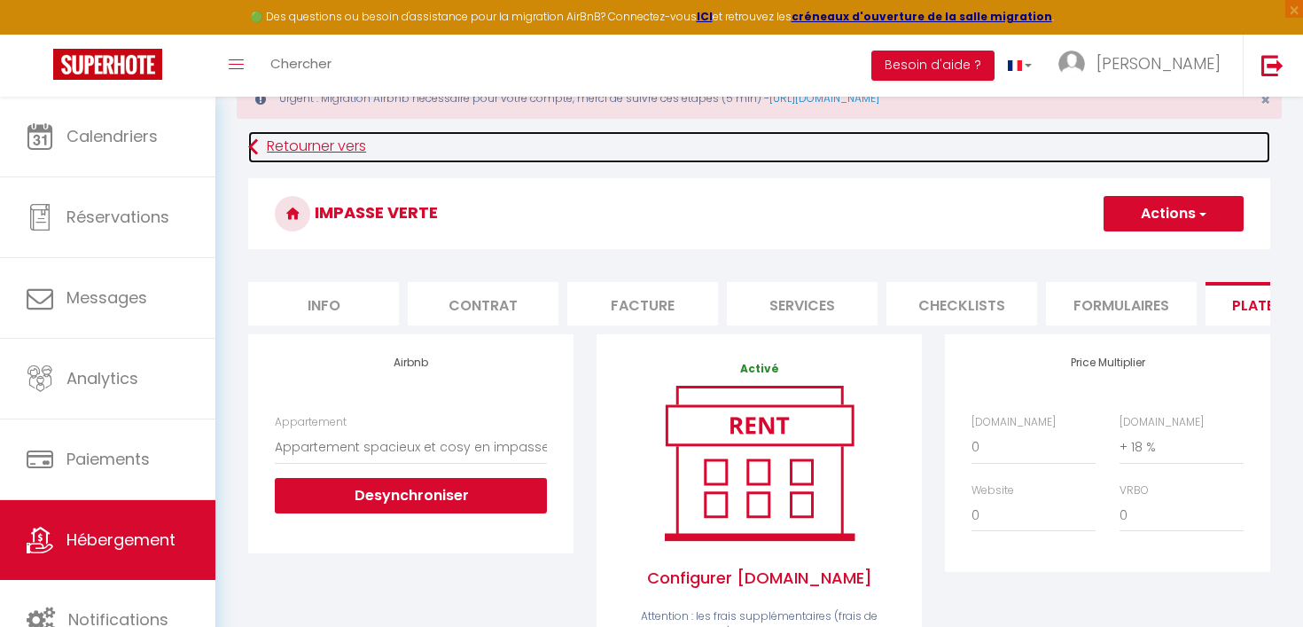
click at [295, 151] on link "Retourner vers" at bounding box center [759, 147] width 1022 height 32
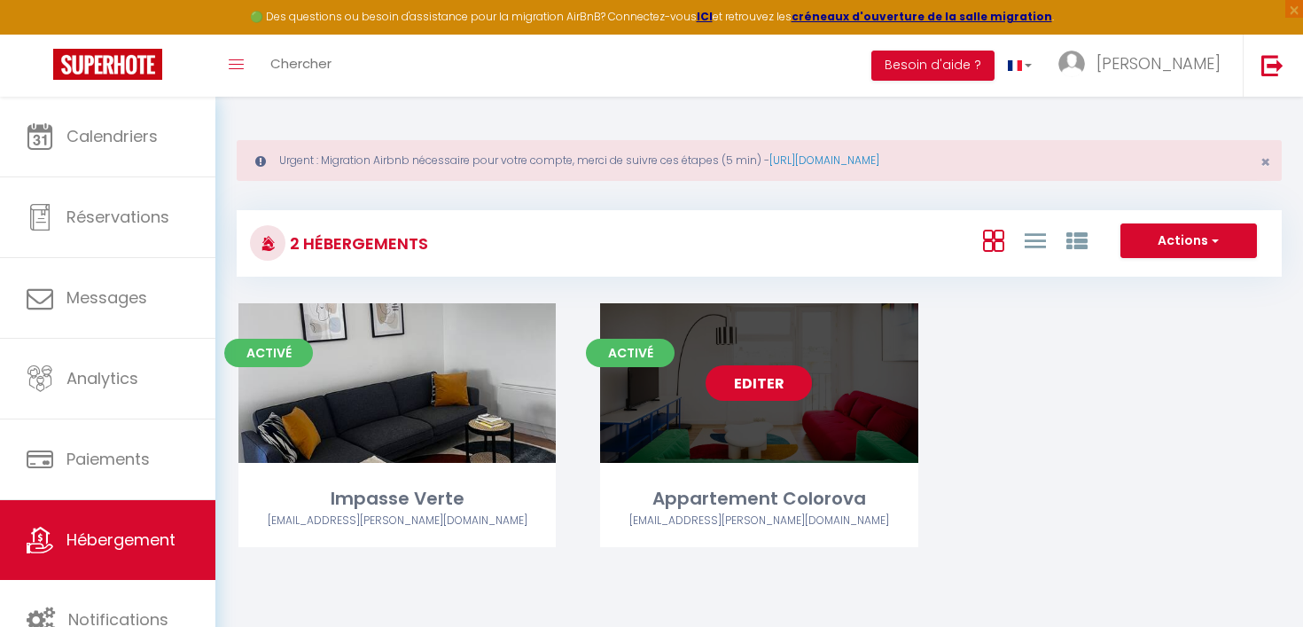
click at [779, 396] on link "Editer" at bounding box center [759, 382] width 106 height 35
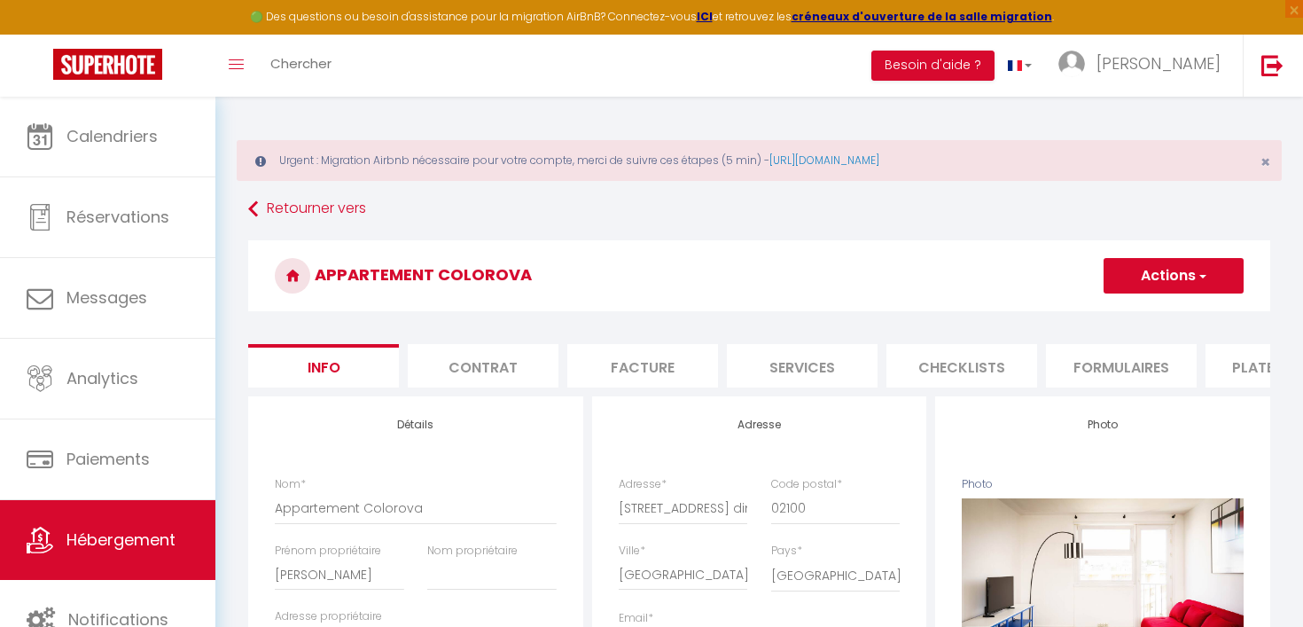
click at [1247, 367] on li "Plateformes" at bounding box center [1281, 365] width 151 height 43
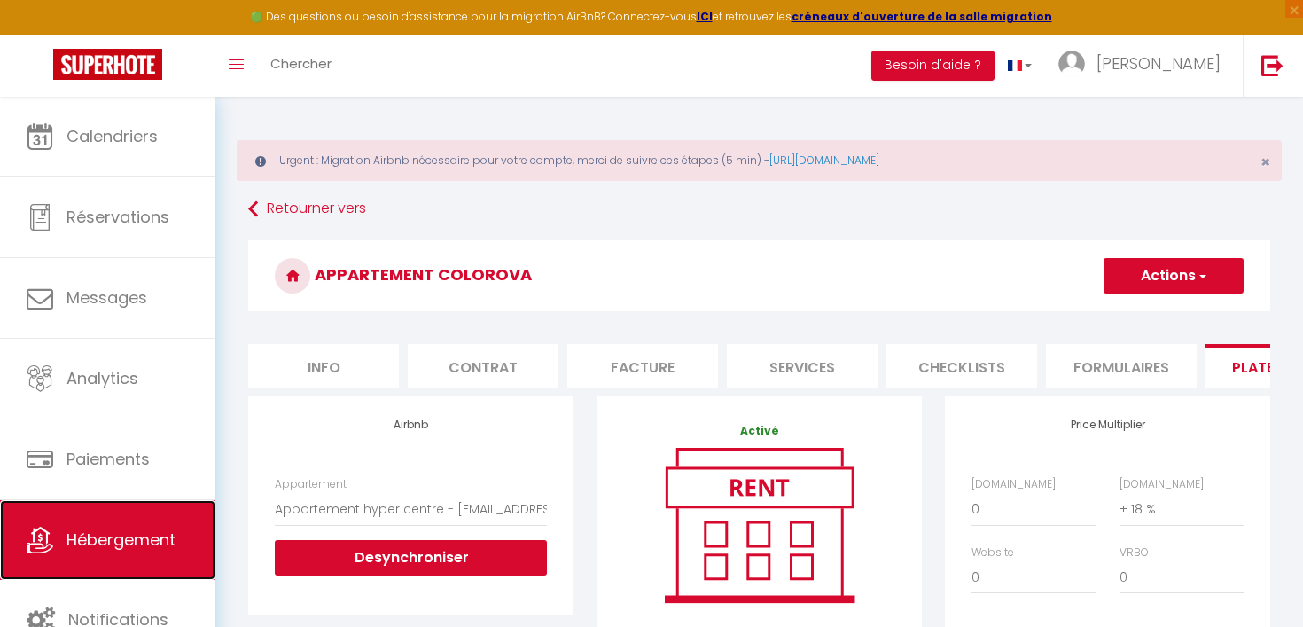
click at [71, 537] on span "Hébergement" at bounding box center [120, 539] width 109 height 22
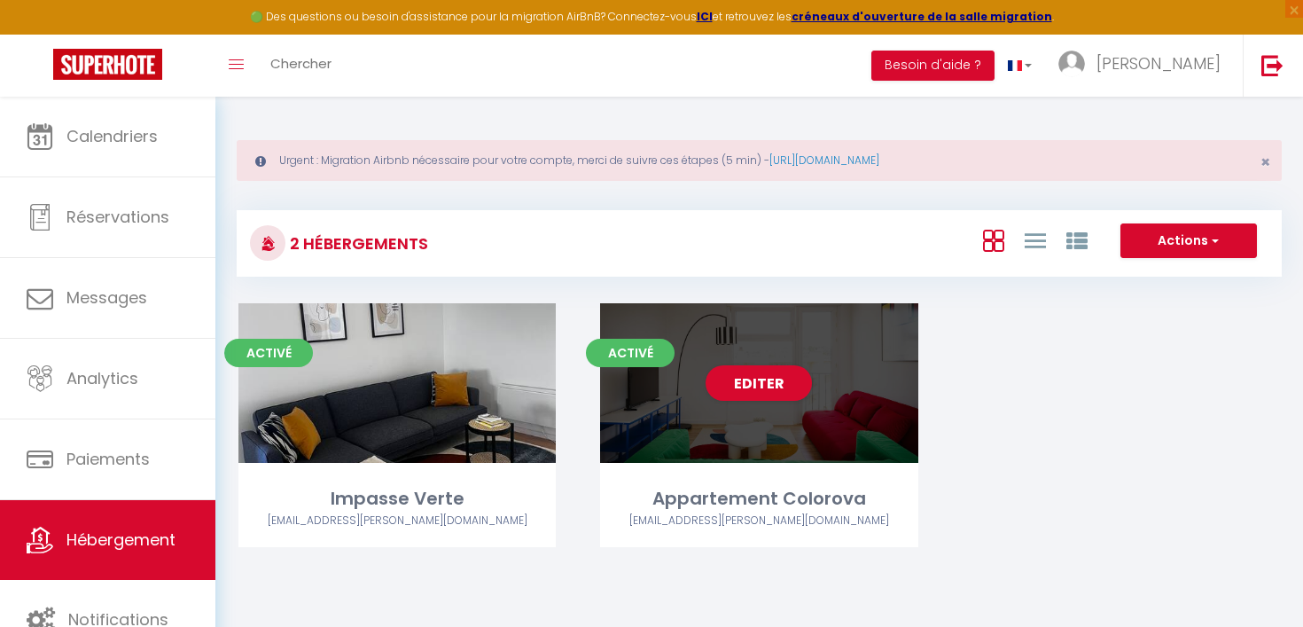
click at [698, 414] on div "Editer" at bounding box center [758, 383] width 317 height 160
